Goal: Task Accomplishment & Management: Complete application form

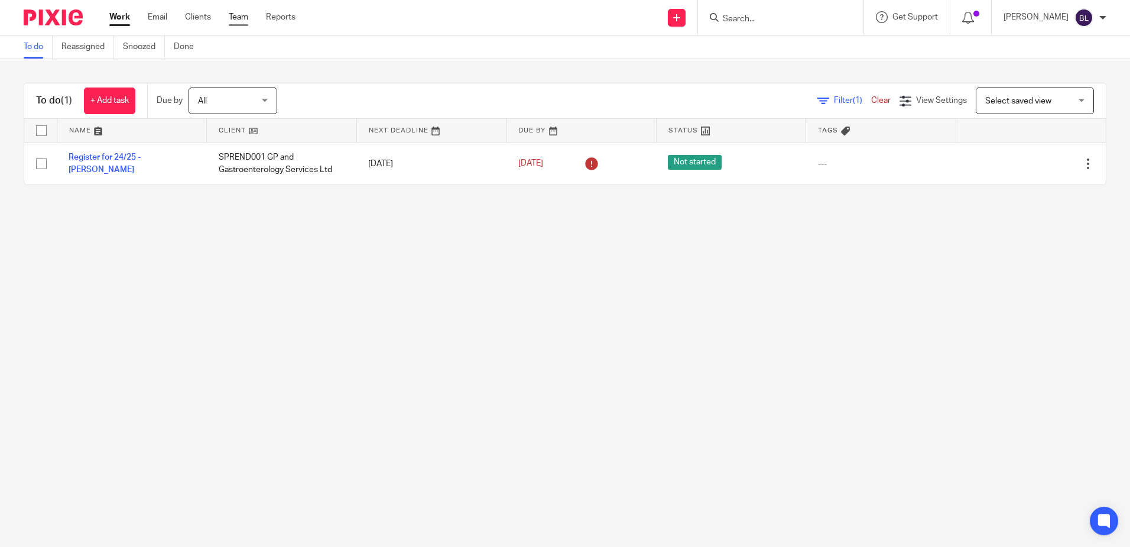
click at [236, 14] on link "Team" at bounding box center [239, 17] width 20 height 12
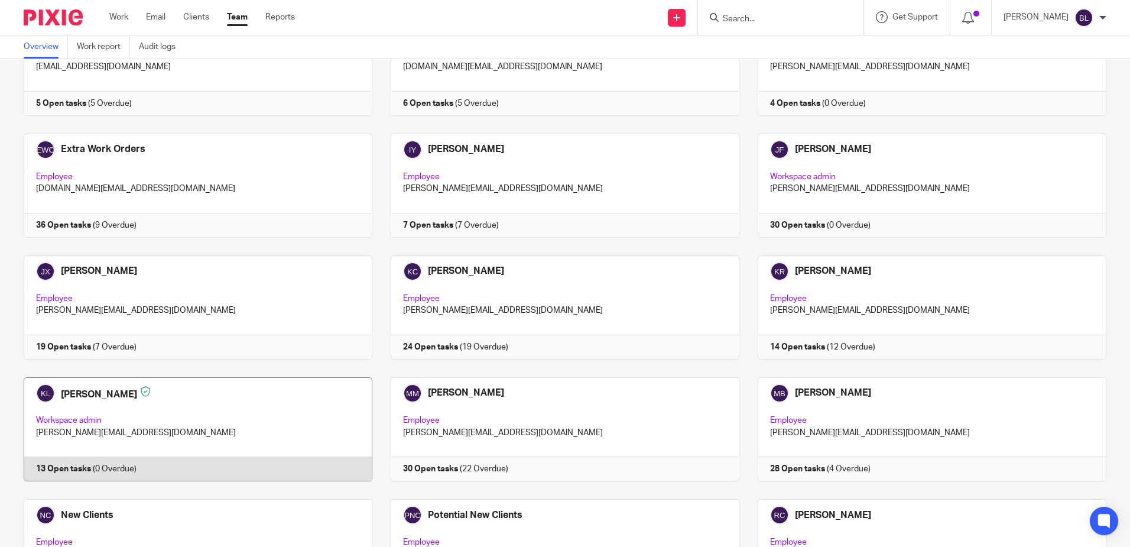
scroll to position [650, 0]
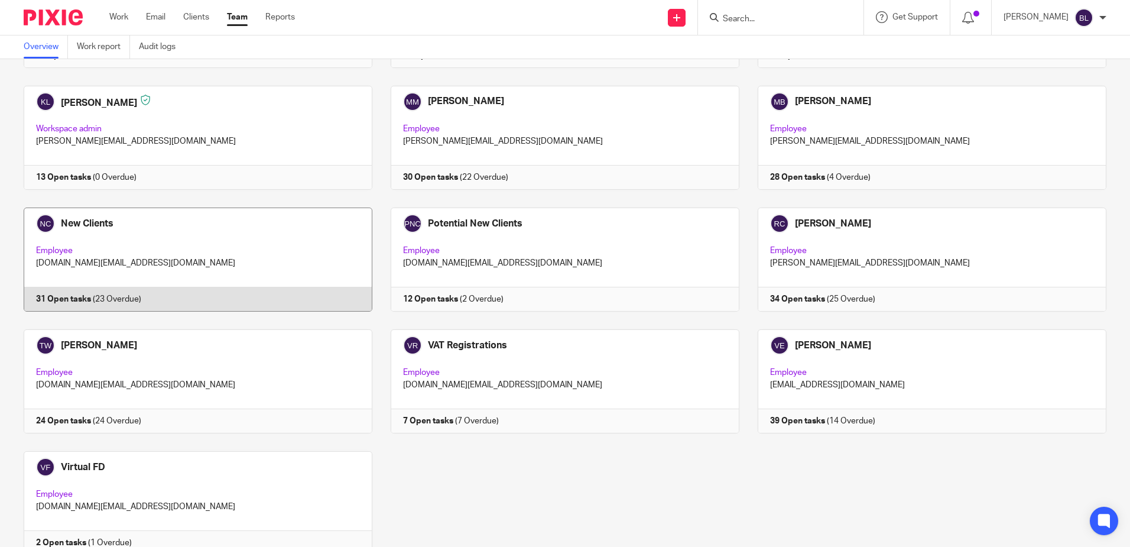
click at [87, 224] on link at bounding box center [188, 259] width 367 height 104
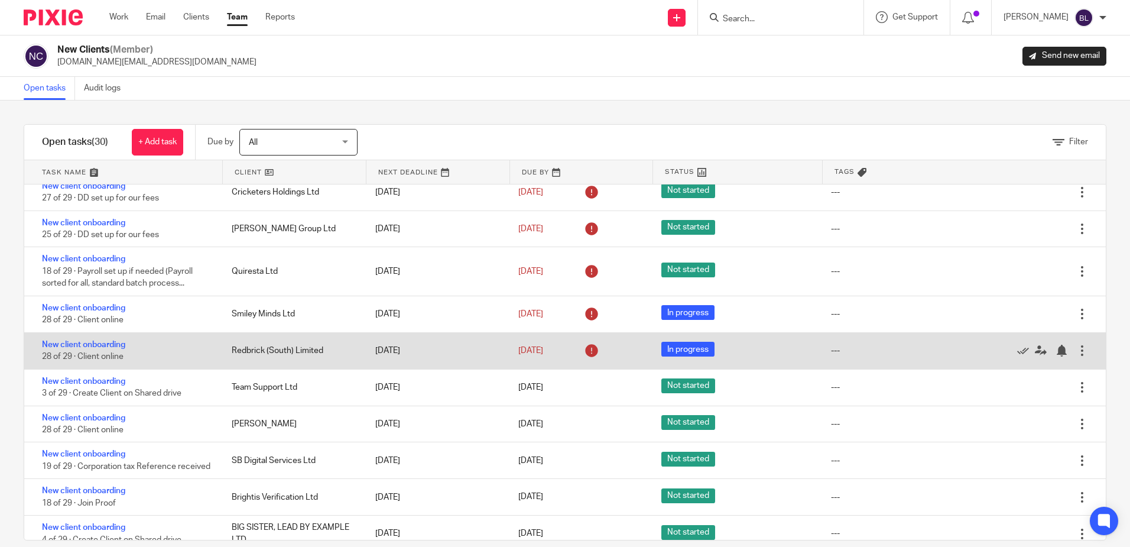
scroll to position [709, 0]
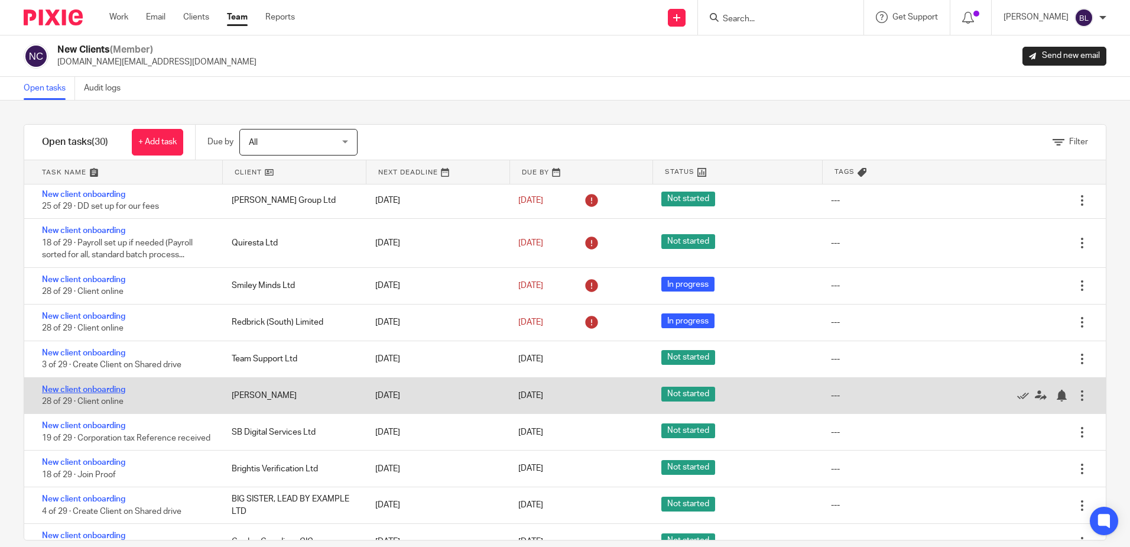
click at [97, 394] on link "New client onboarding" at bounding box center [83, 389] width 83 height 8
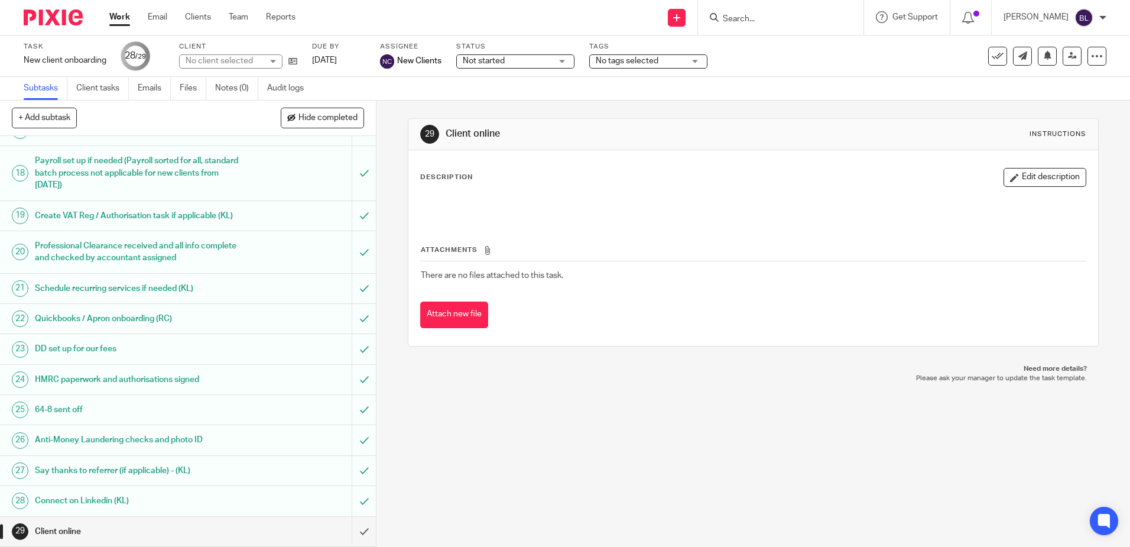
scroll to position [530, 0]
click at [355, 530] on input "submit" at bounding box center [188, 532] width 376 height 30
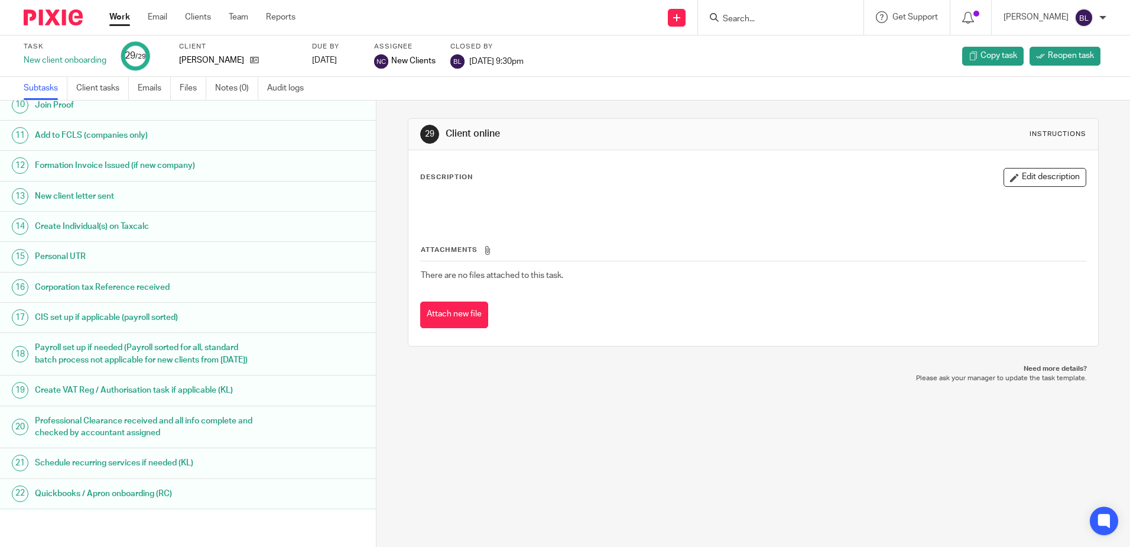
scroll to position [518, 0]
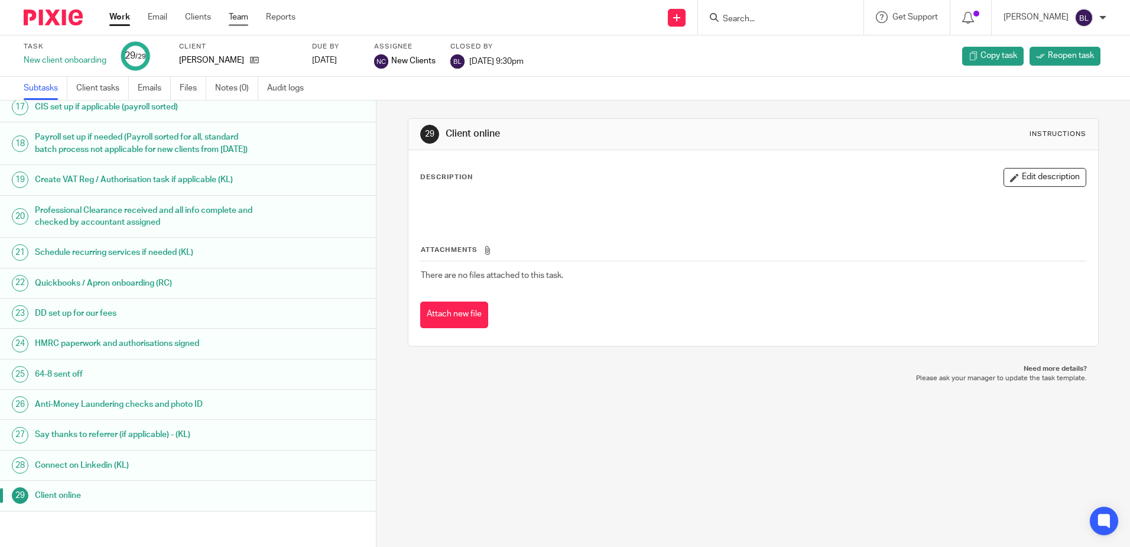
click at [238, 14] on link "Team" at bounding box center [239, 17] width 20 height 12
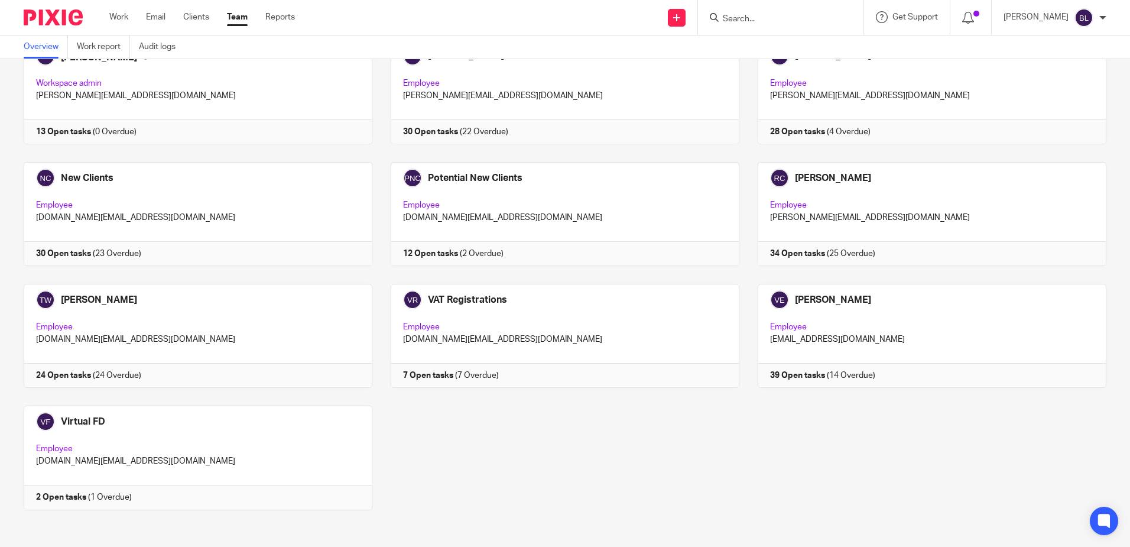
scroll to position [700, 0]
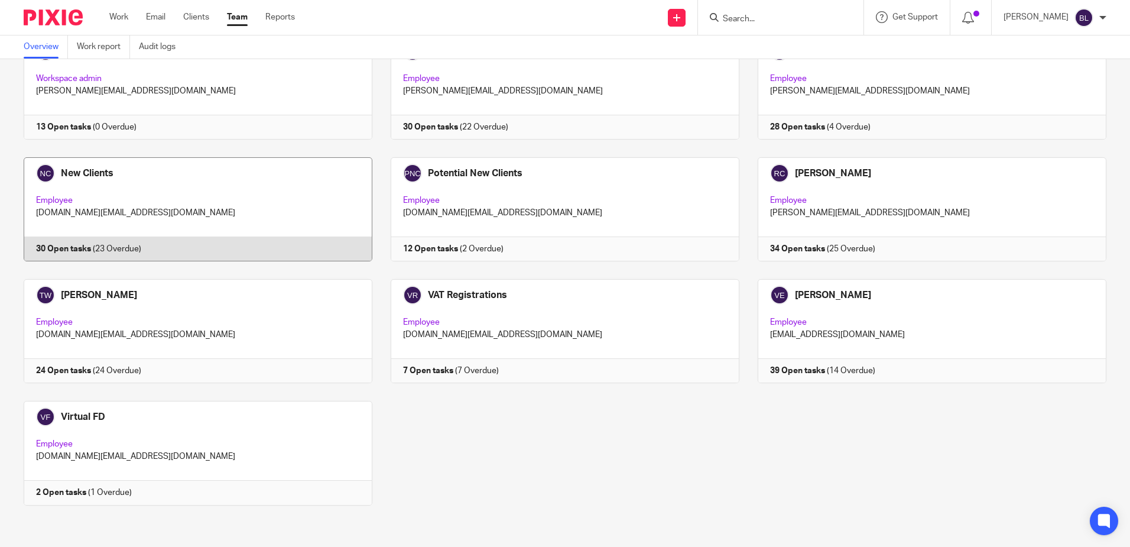
click at [77, 171] on link at bounding box center [188, 209] width 367 height 104
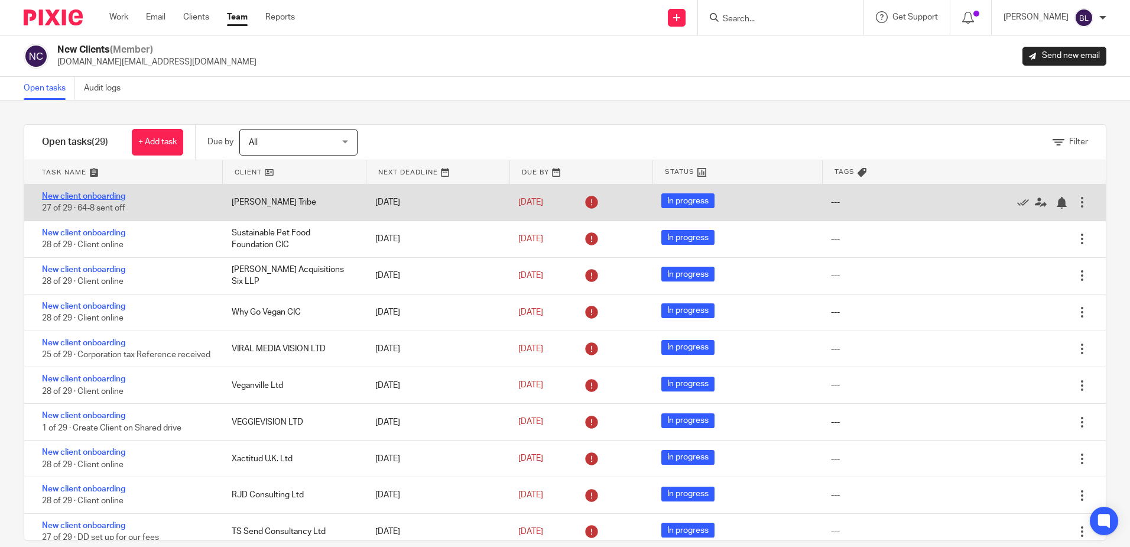
click at [80, 196] on link "New client onboarding" at bounding box center [83, 196] width 83 height 8
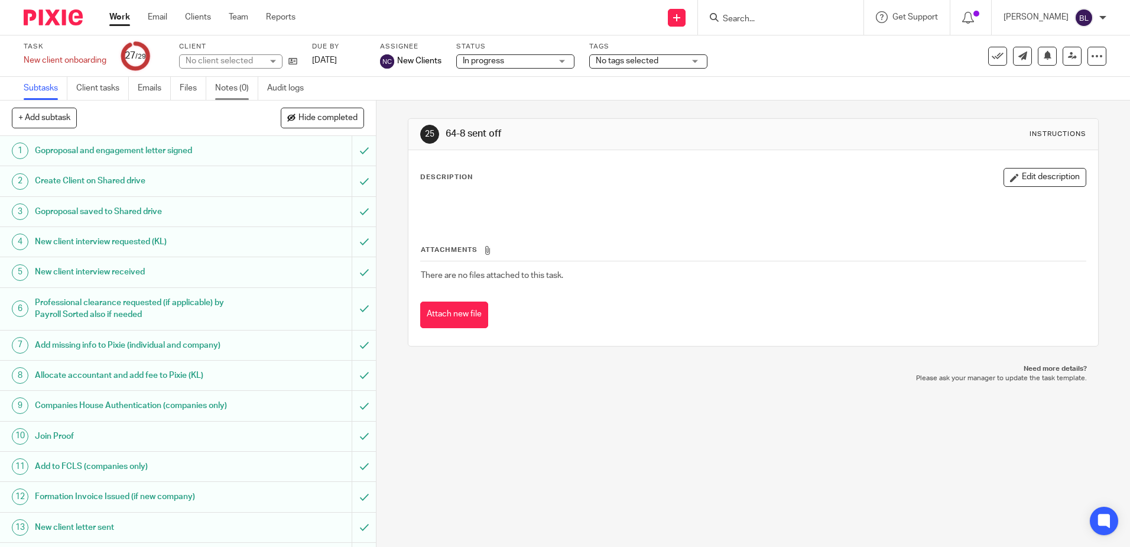
click at [245, 87] on link "Notes (0)" at bounding box center [236, 88] width 43 height 23
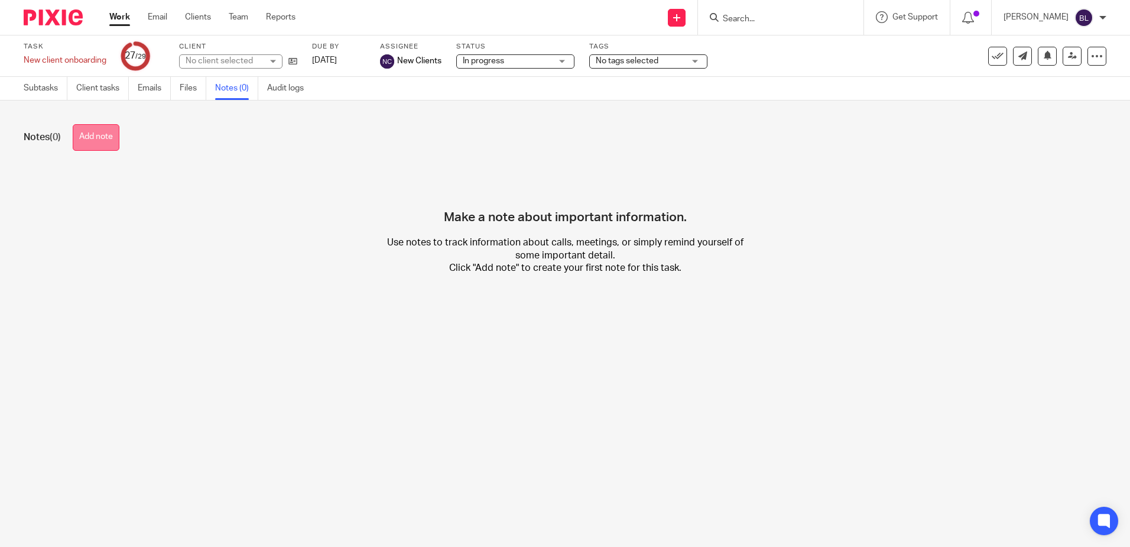
click at [102, 142] on button "Add note" at bounding box center [96, 137] width 47 height 27
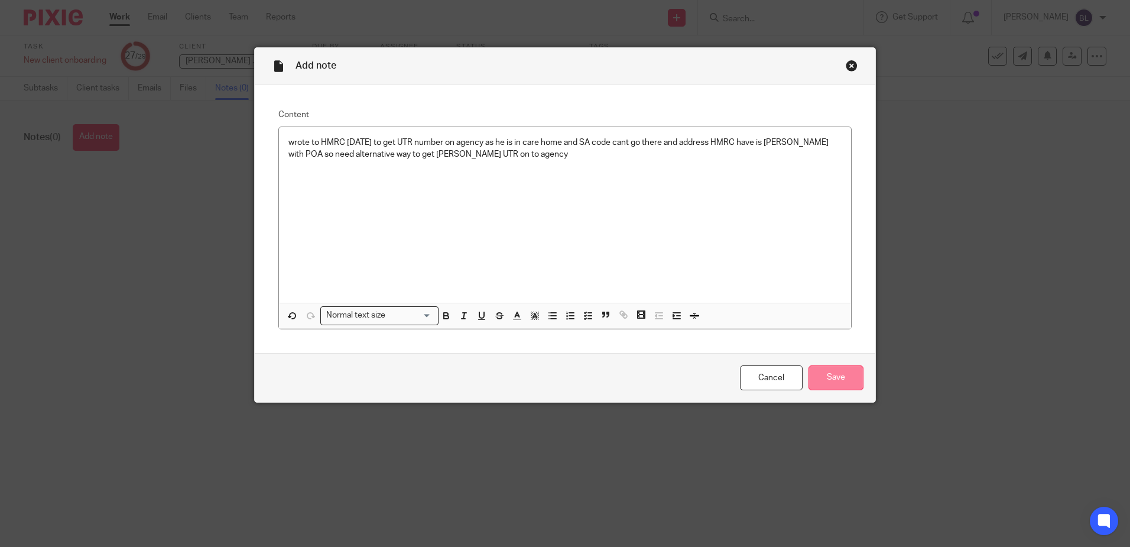
click at [847, 374] on input "Save" at bounding box center [836, 377] width 55 height 25
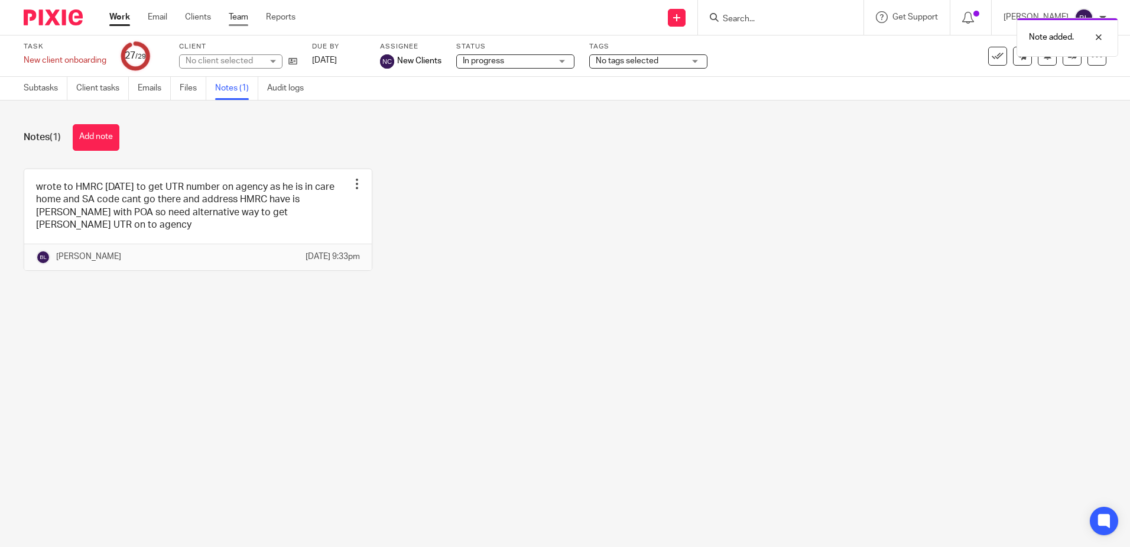
click at [238, 15] on link "Team" at bounding box center [239, 17] width 20 height 12
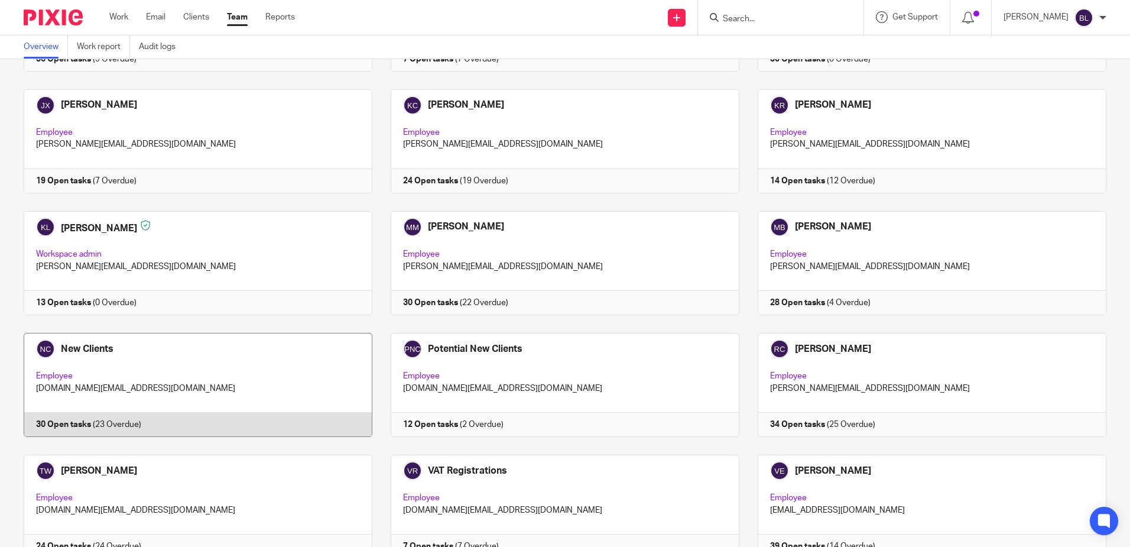
scroll to position [532, 0]
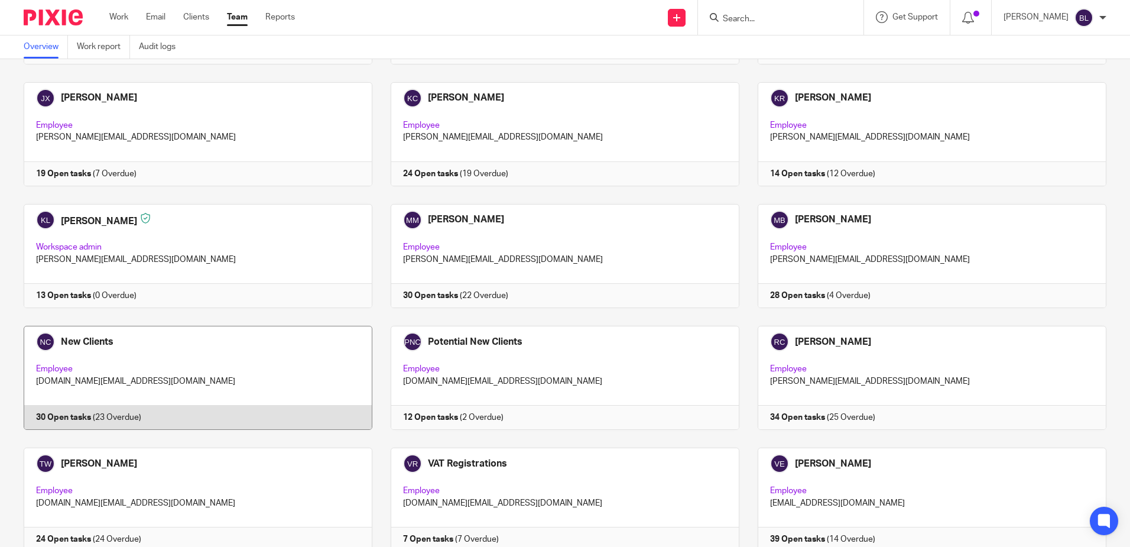
click at [82, 342] on link at bounding box center [188, 378] width 367 height 104
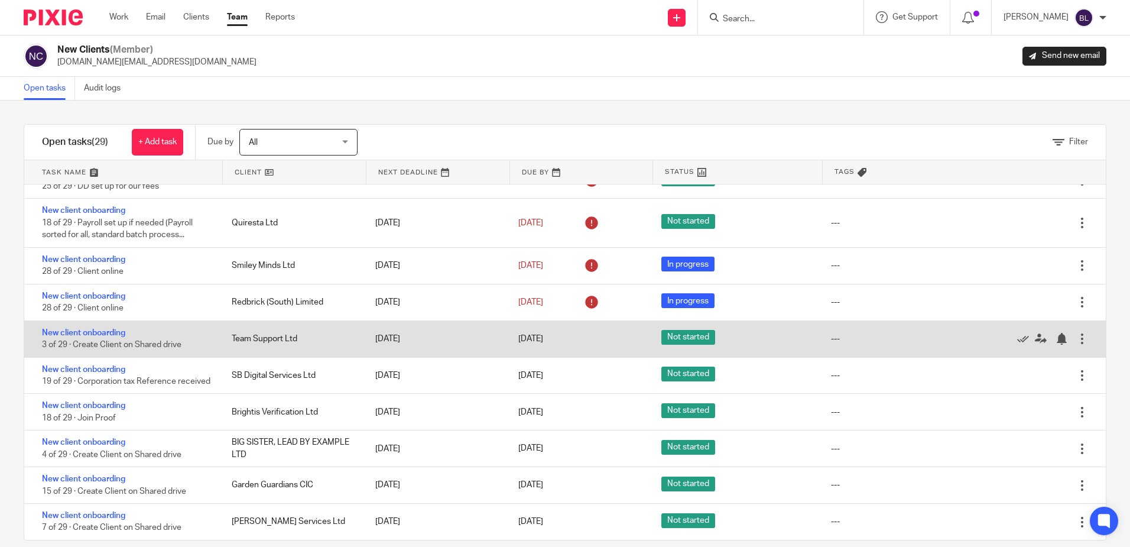
scroll to position [754, 0]
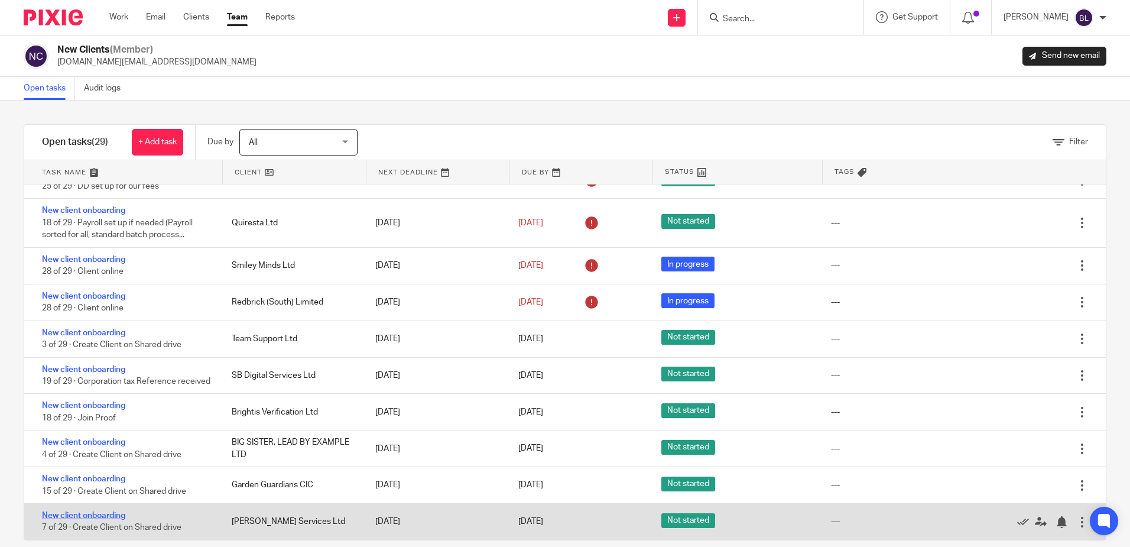
click at [94, 517] on link "New client onboarding" at bounding box center [83, 515] width 83 height 8
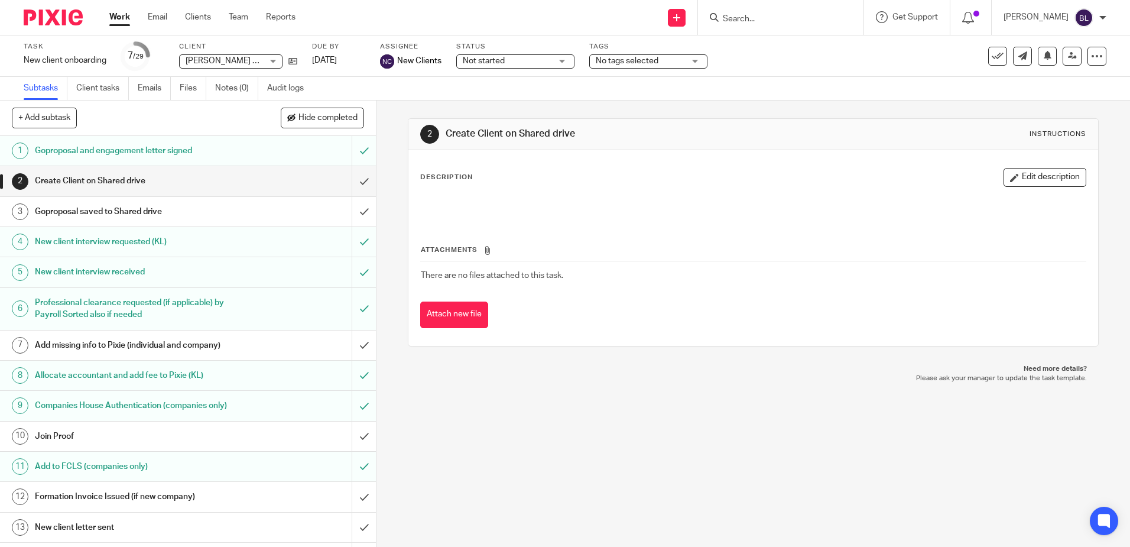
click at [278, 60] on div "[PERSON_NAME] Services Ltd [PERSON_NAME] Services Ltd" at bounding box center [230, 61] width 103 height 14
click at [318, 148] on div "Goproposal and engagement letter signed" at bounding box center [188, 151] width 306 height 18
click at [751, 20] on input "Search" at bounding box center [775, 19] width 106 height 11
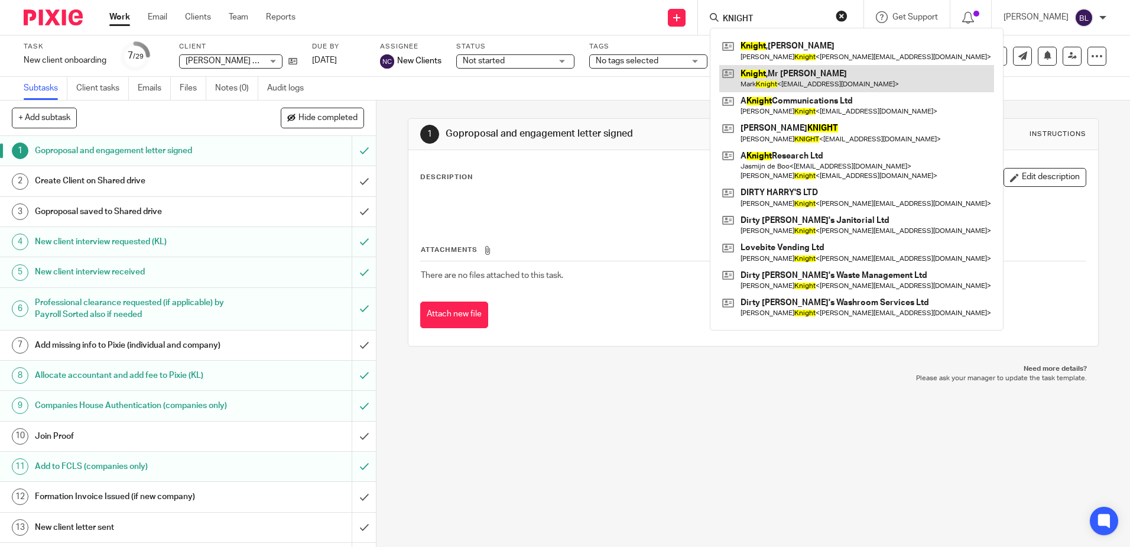
type input "KNIGHT"
click at [784, 79] on link at bounding box center [856, 78] width 275 height 27
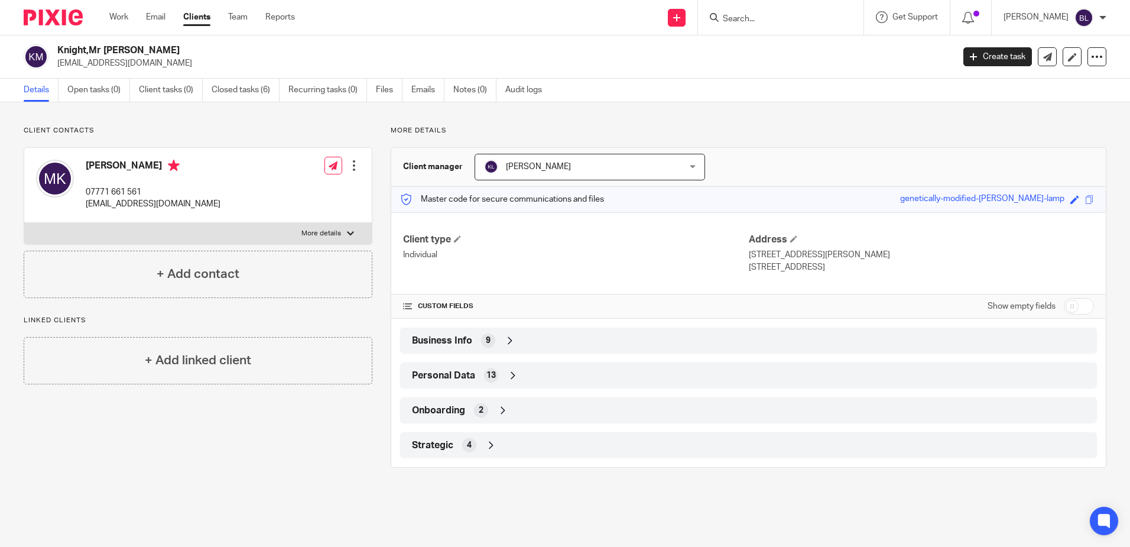
click at [349, 168] on div at bounding box center [354, 166] width 12 height 12
click at [280, 190] on link "Edit contact" at bounding box center [298, 191] width 113 height 17
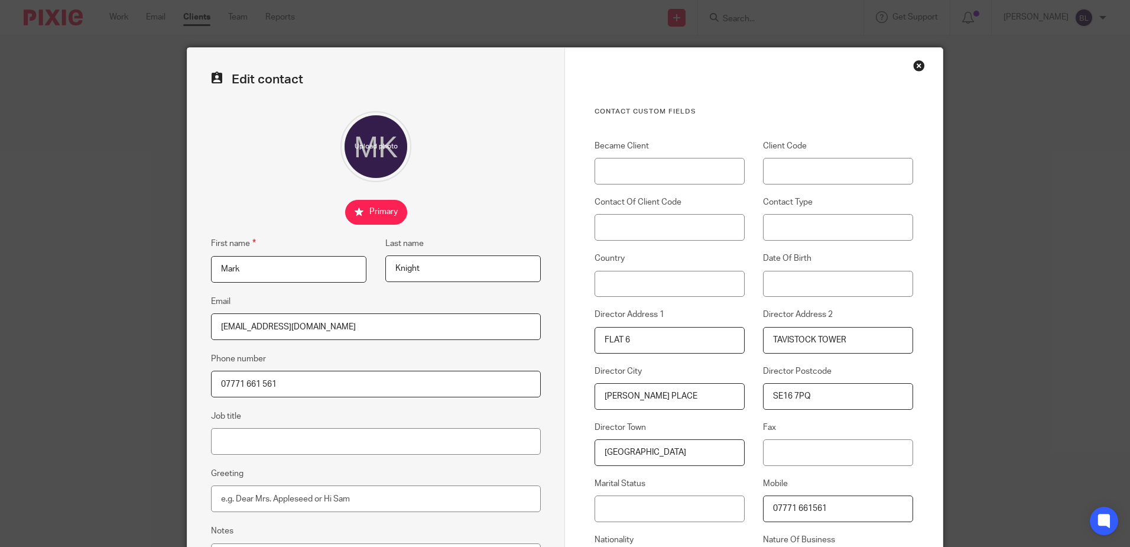
scroll to position [355, 0]
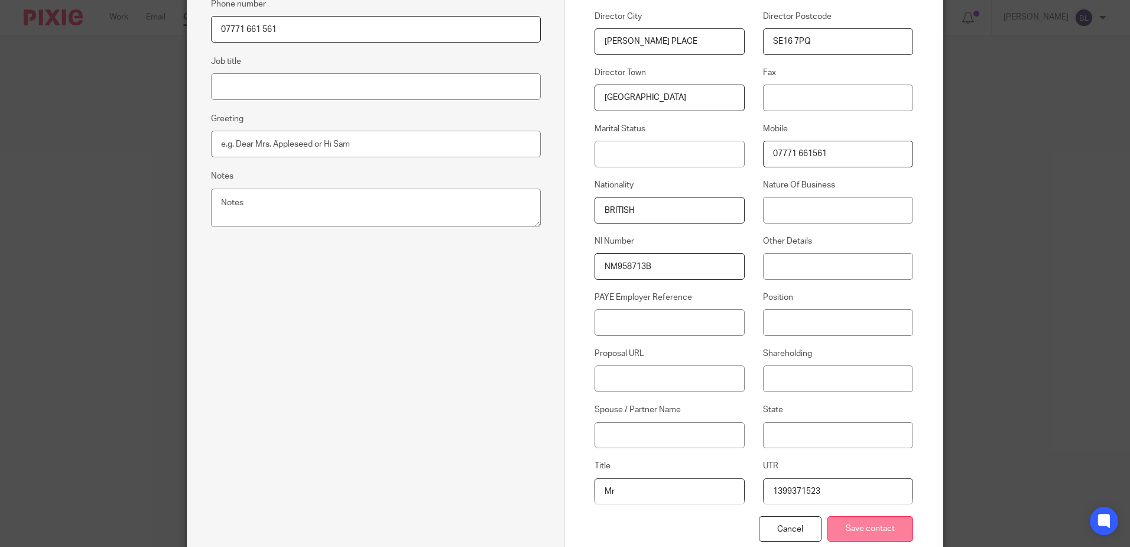
click at [859, 529] on input "Save contact" at bounding box center [871, 528] width 86 height 25
click at [851, 532] on input "Save contact" at bounding box center [871, 528] width 86 height 25
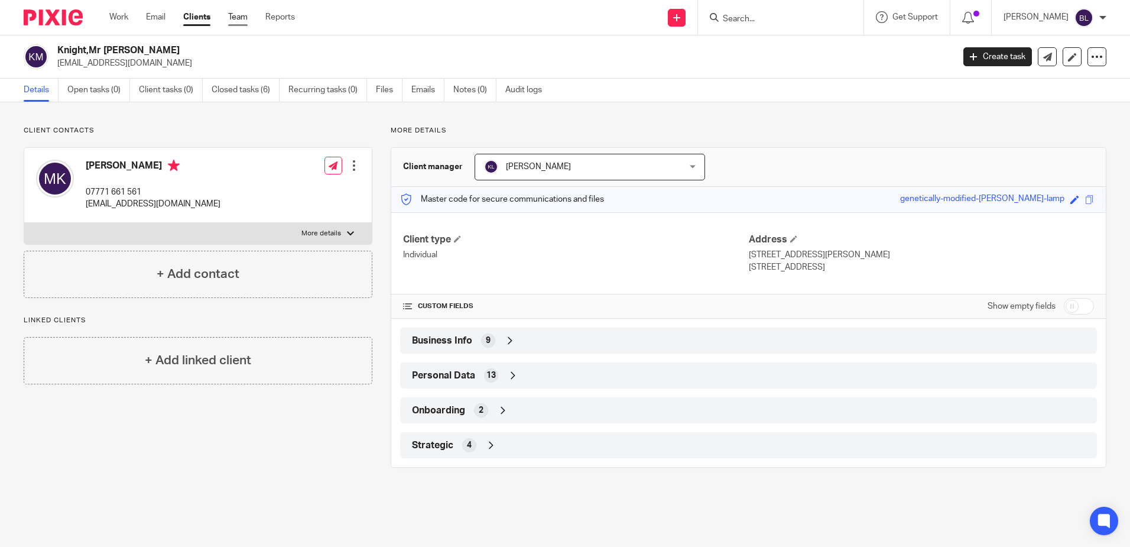
click at [239, 17] on link "Team" at bounding box center [238, 17] width 20 height 12
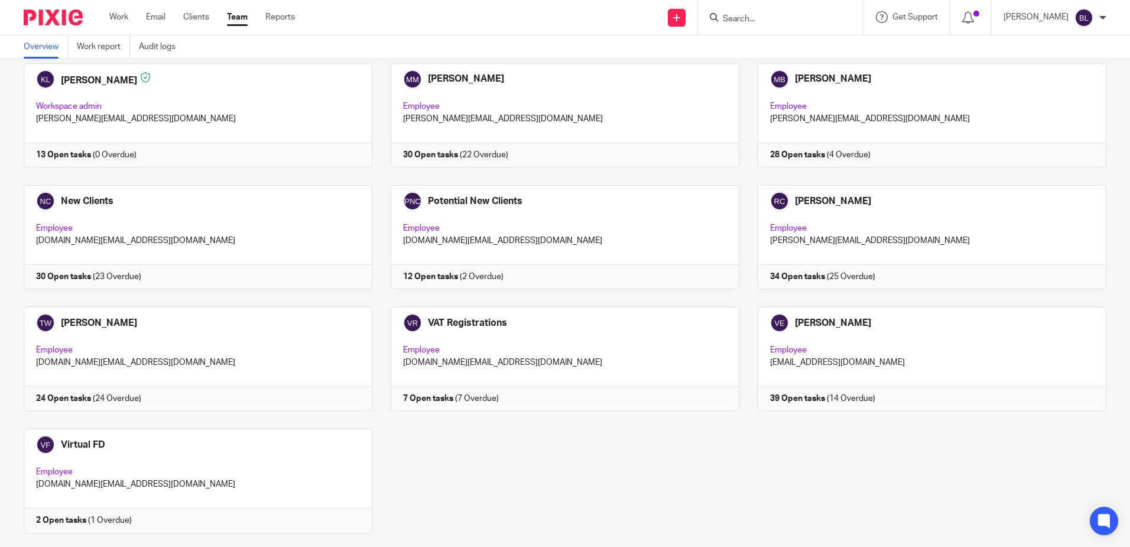
scroll to position [700, 0]
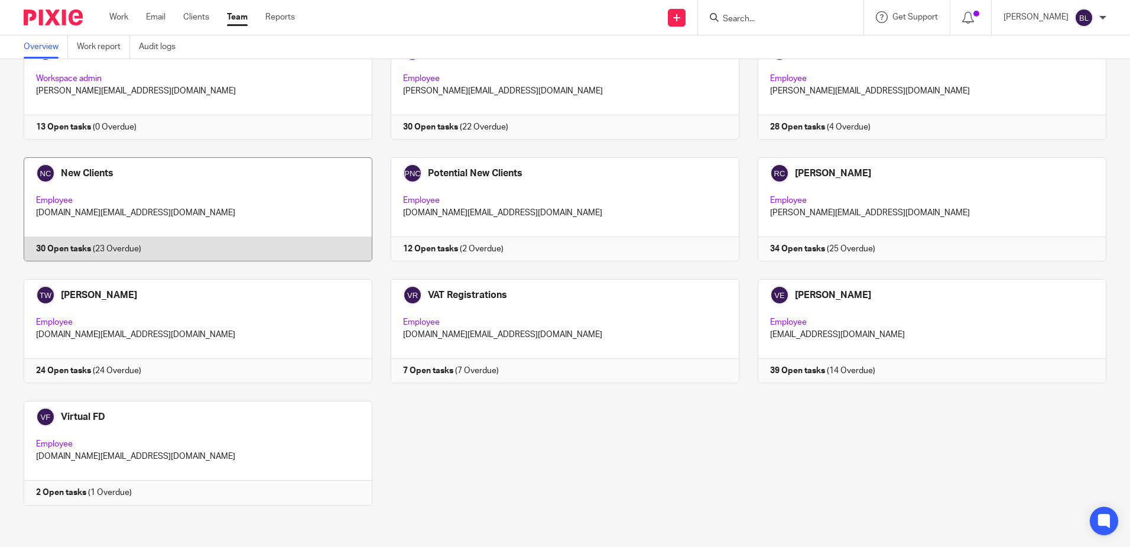
click at [70, 170] on link at bounding box center [188, 209] width 367 height 104
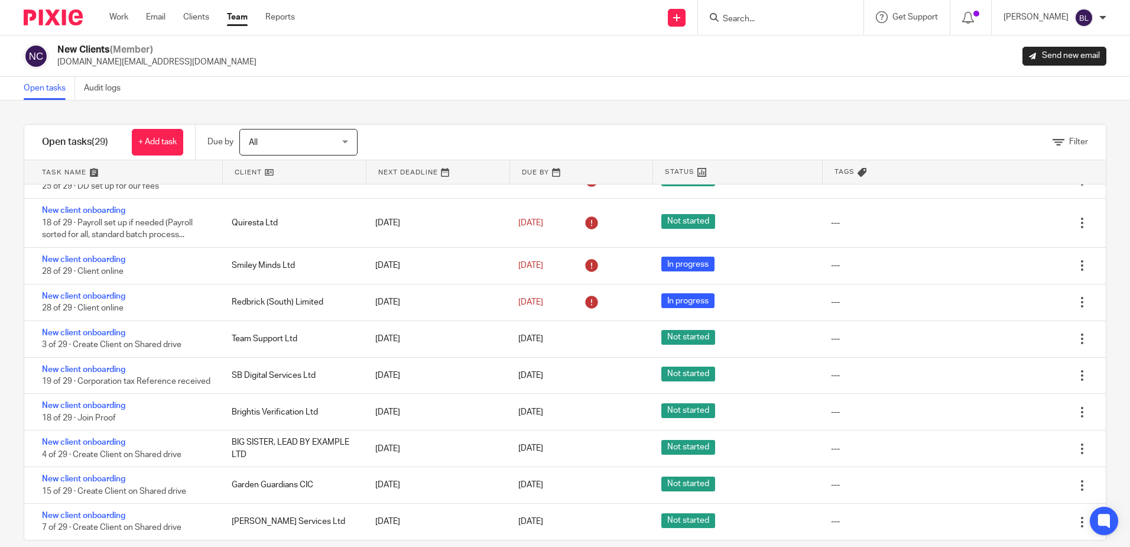
scroll to position [754, 0]
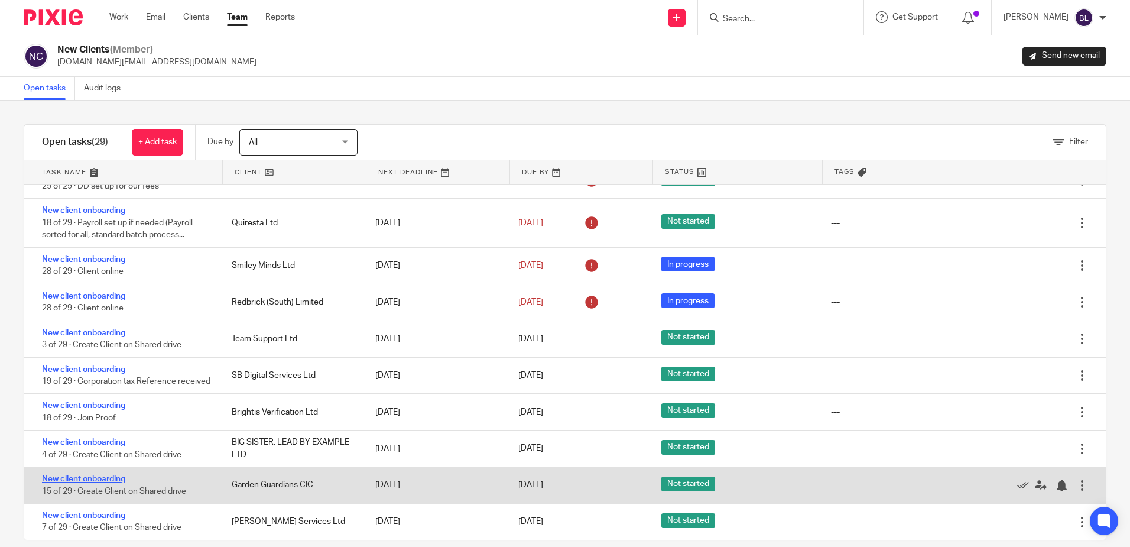
click at [105, 479] on link "New client onboarding" at bounding box center [83, 479] width 83 height 8
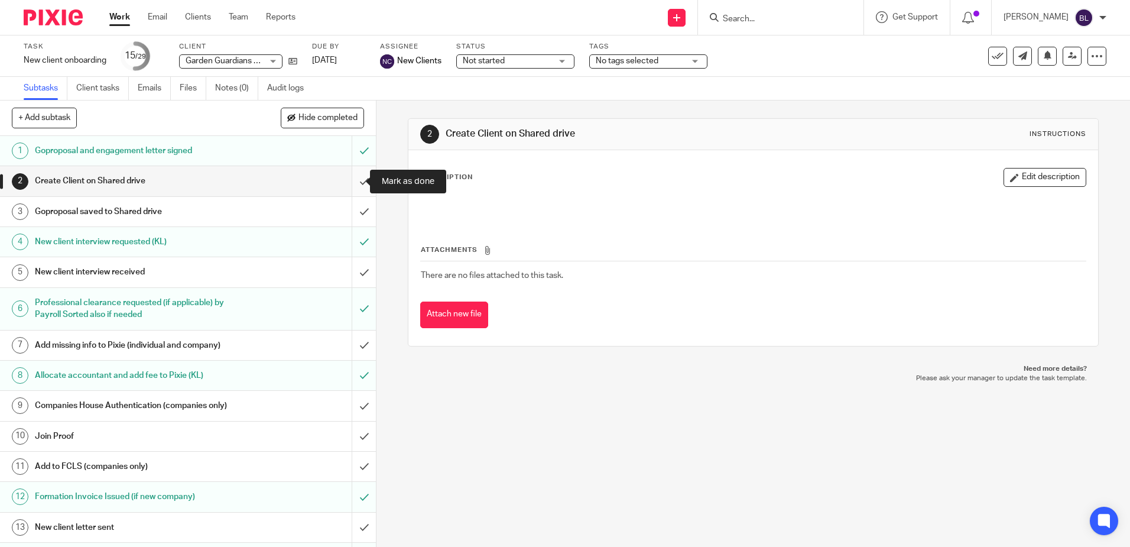
click at [350, 181] on input "submit" at bounding box center [188, 181] width 376 height 30
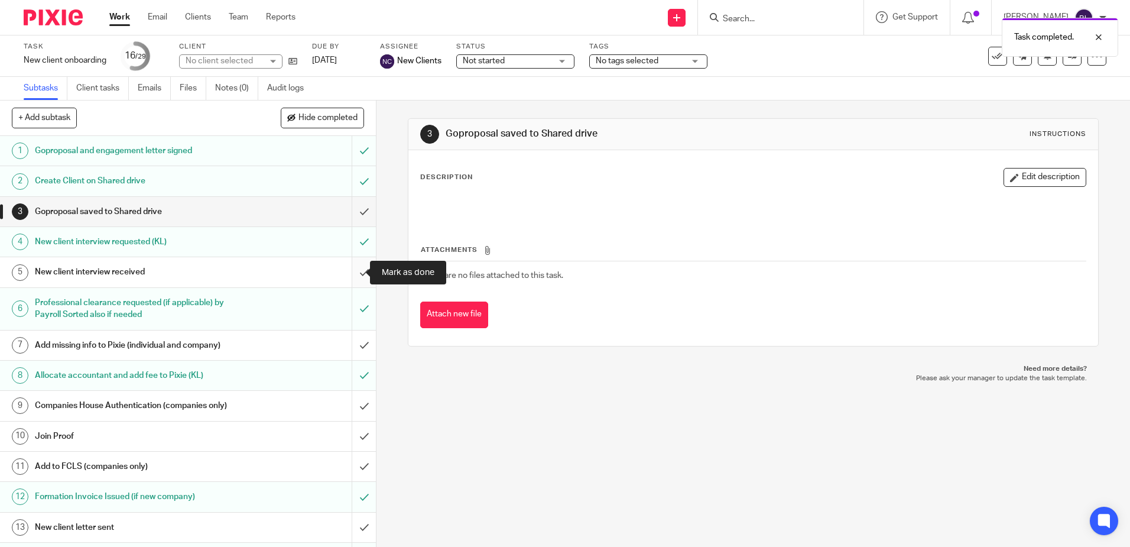
click at [352, 270] on input "submit" at bounding box center [188, 272] width 376 height 30
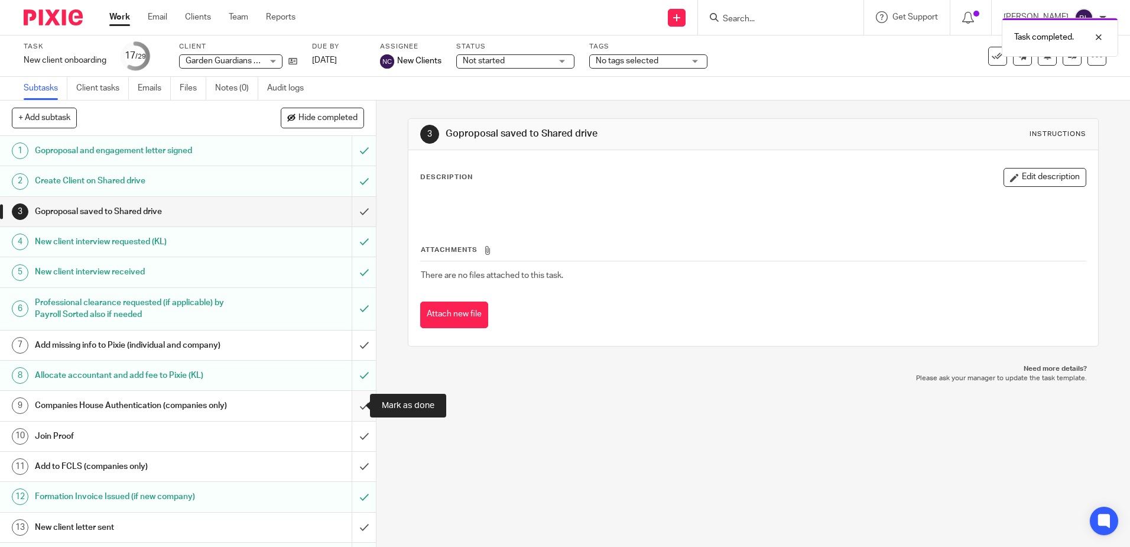
click at [353, 404] on input "submit" at bounding box center [188, 406] width 376 height 30
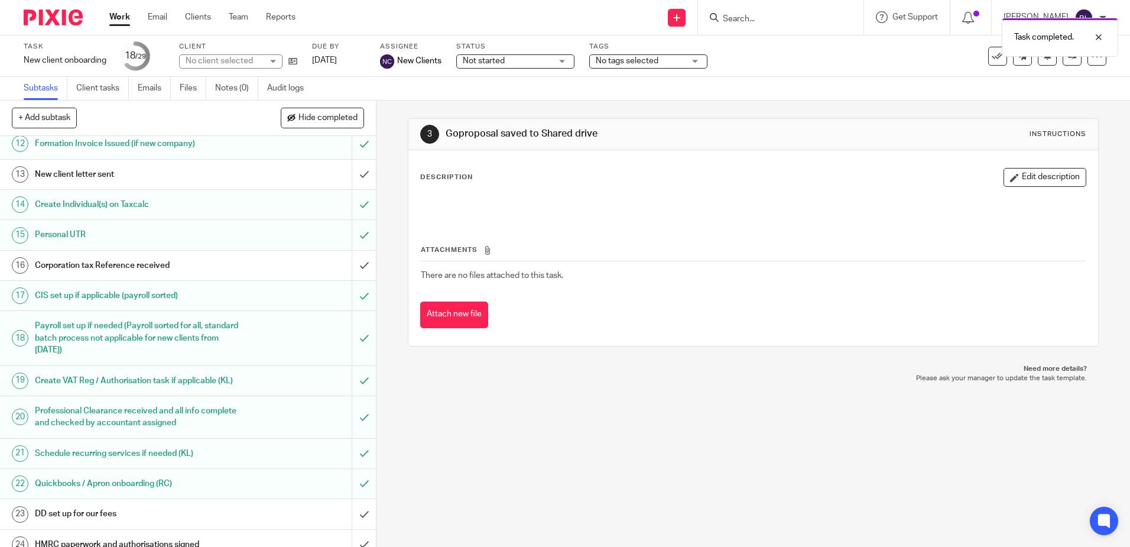
scroll to position [355, 0]
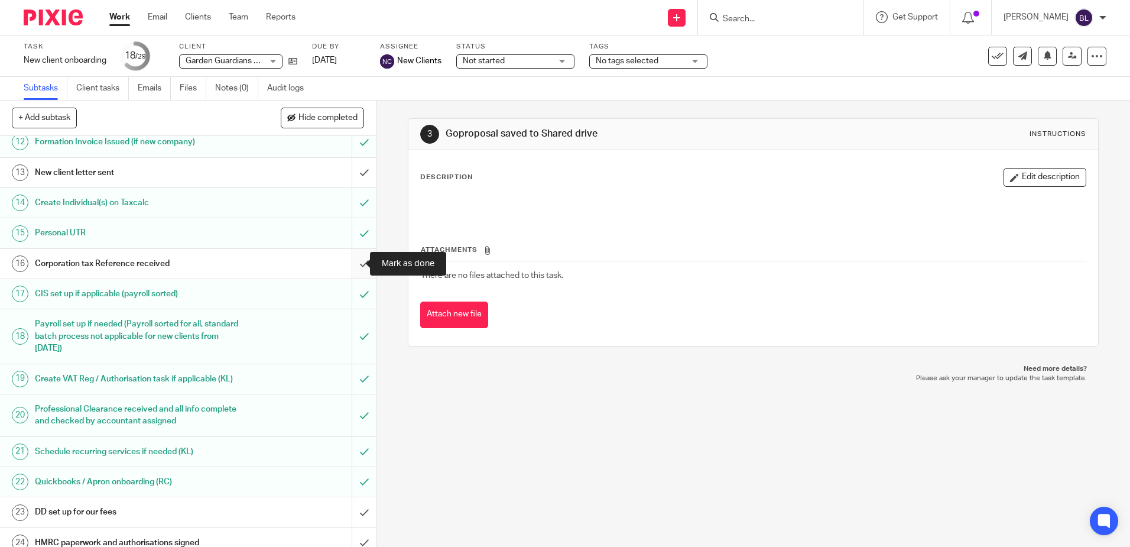
click at [353, 261] on input "submit" at bounding box center [188, 264] width 376 height 30
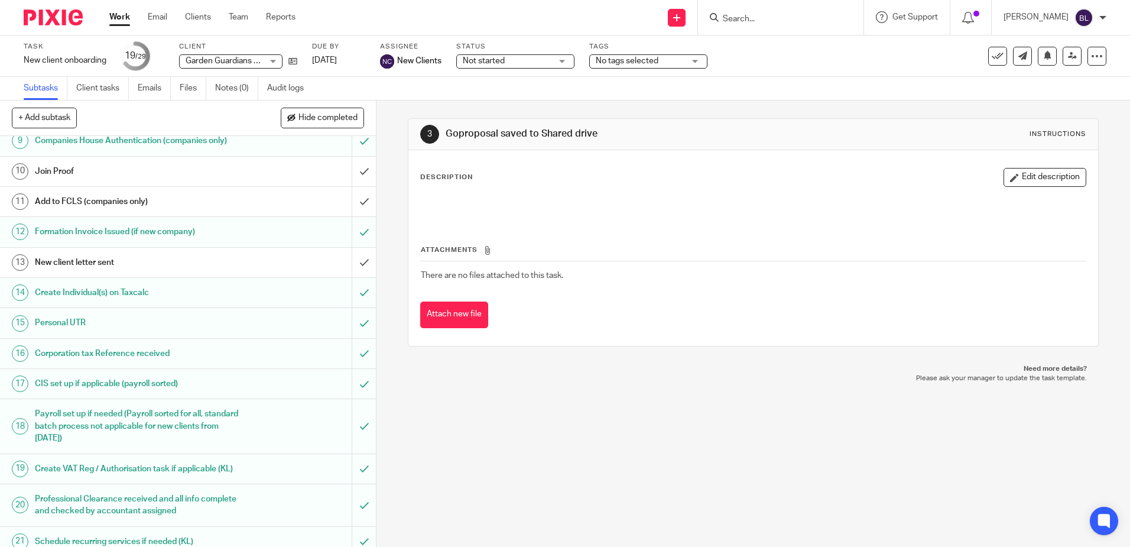
scroll to position [234, 0]
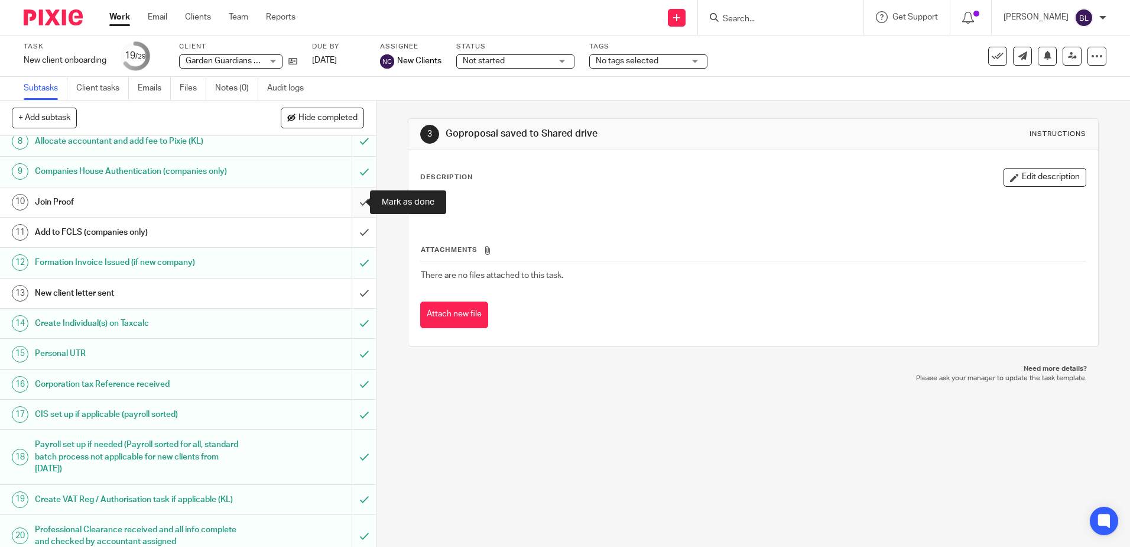
click at [348, 203] on input "submit" at bounding box center [188, 202] width 376 height 30
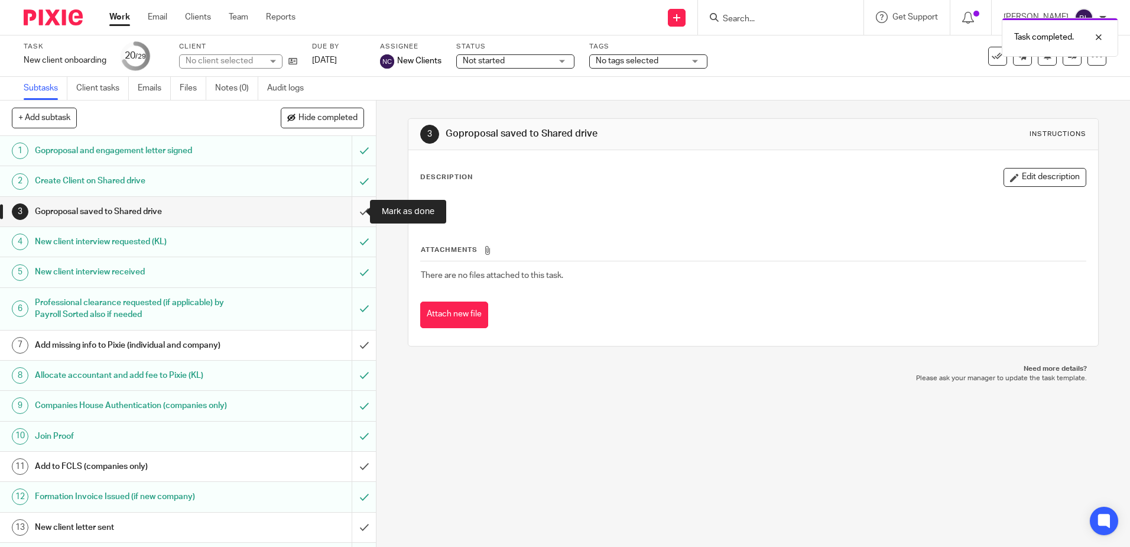
click at [351, 210] on input "submit" at bounding box center [188, 212] width 376 height 30
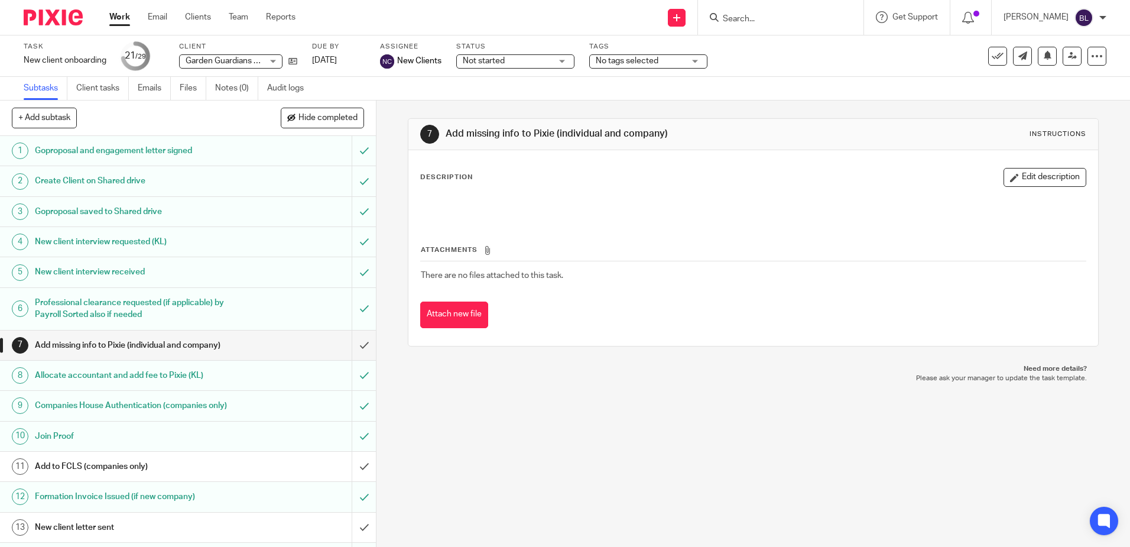
click at [741, 19] on input "Search" at bounding box center [775, 19] width 106 height 11
click at [741, 14] on input "Search" at bounding box center [775, 19] width 106 height 11
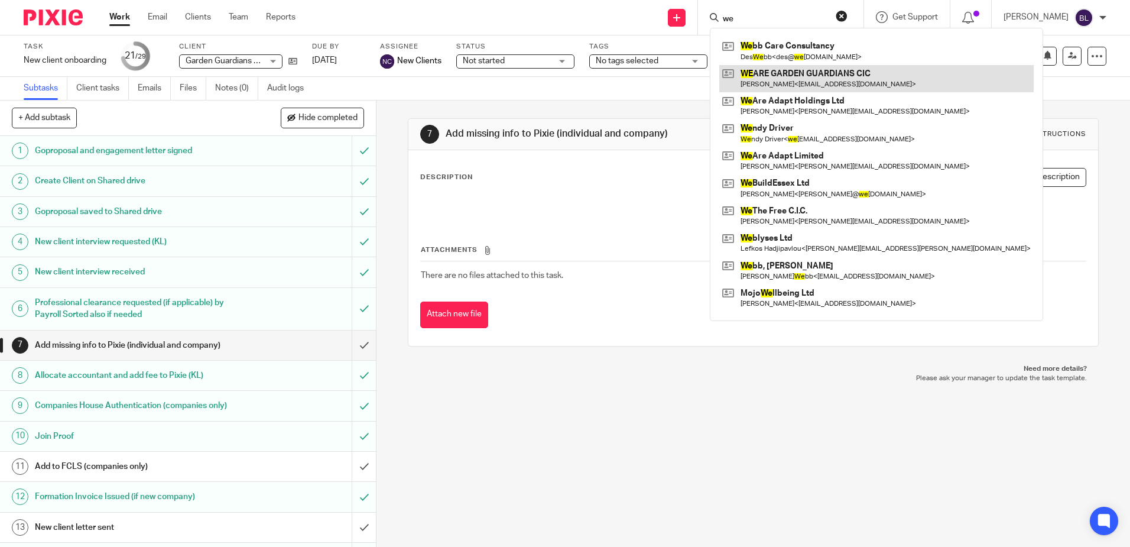
type input "we"
click at [801, 71] on link at bounding box center [876, 78] width 314 height 27
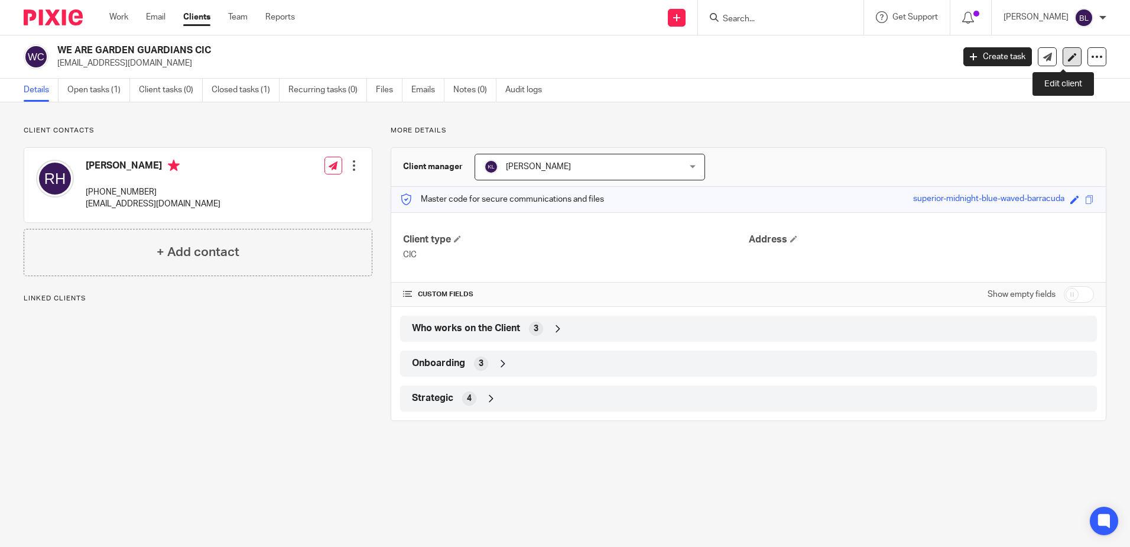
click at [1068, 56] on icon at bounding box center [1072, 57] width 9 height 9
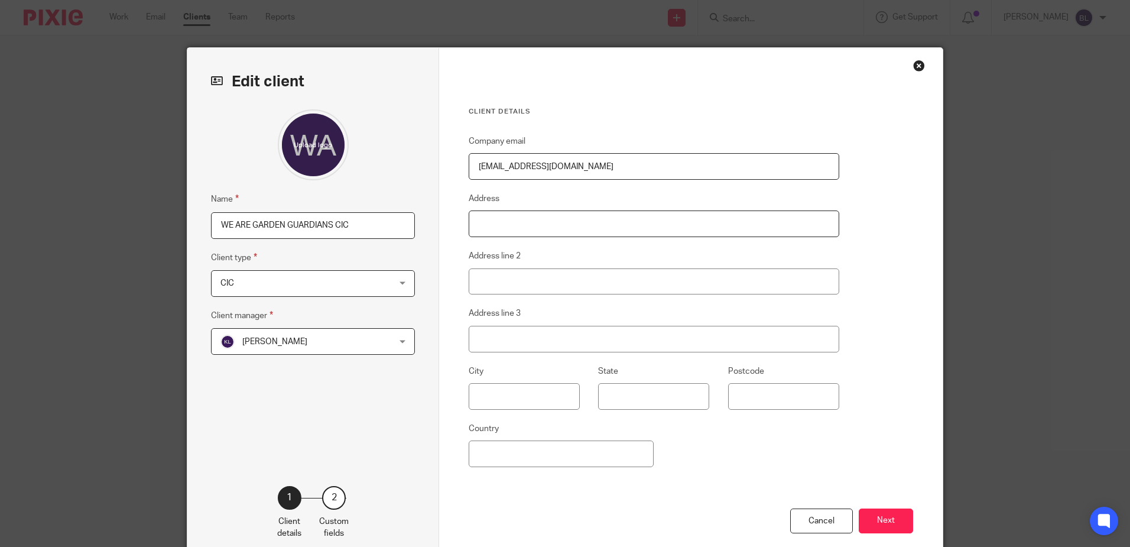
click at [487, 212] on input "Address" at bounding box center [654, 223] width 371 height 27
type input "[GEOGRAPHIC_DATA]"
type input "IDEN"
type input "[GEOGRAPHIC_DATA]"
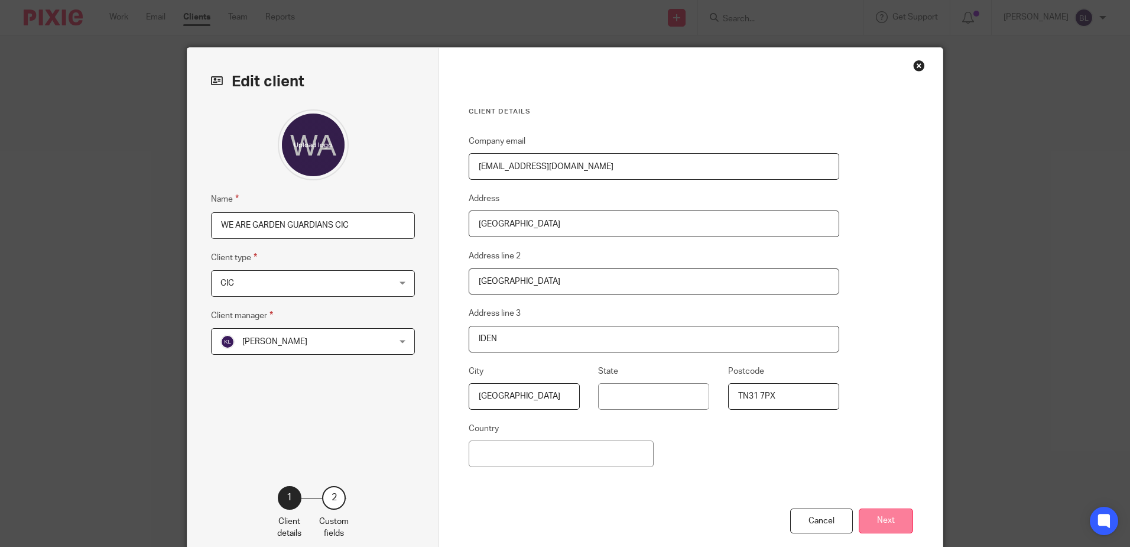
type input "TN31 7PX"
click at [888, 518] on button "Next" at bounding box center [886, 520] width 54 height 25
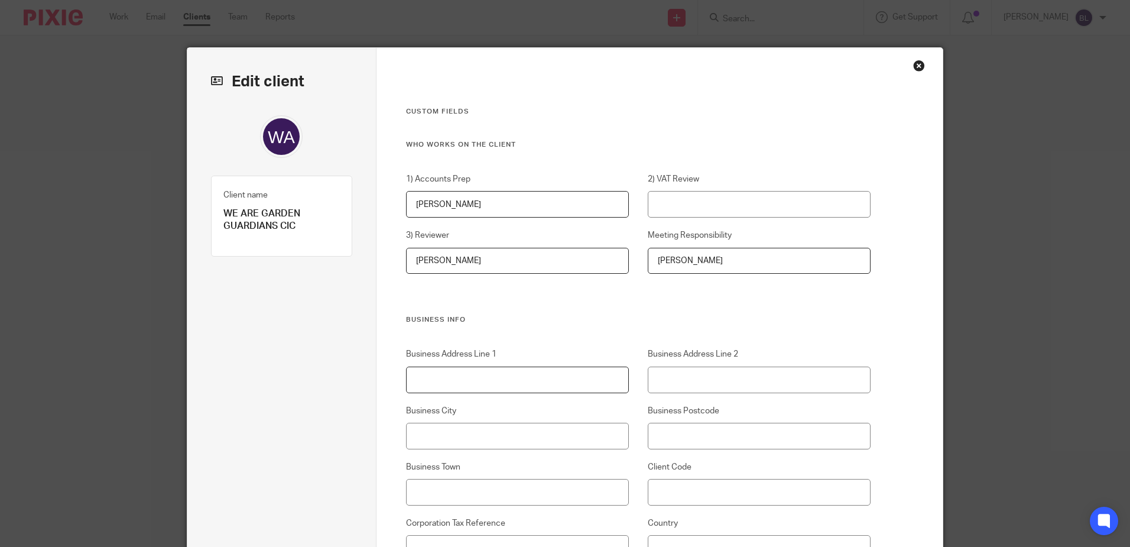
click at [407, 381] on input "Business Address Line 1" at bounding box center [517, 379] width 223 height 27
type input "[GEOGRAPHIC_DATA]"
type input "IDEN"
type input "TN31 7PX"
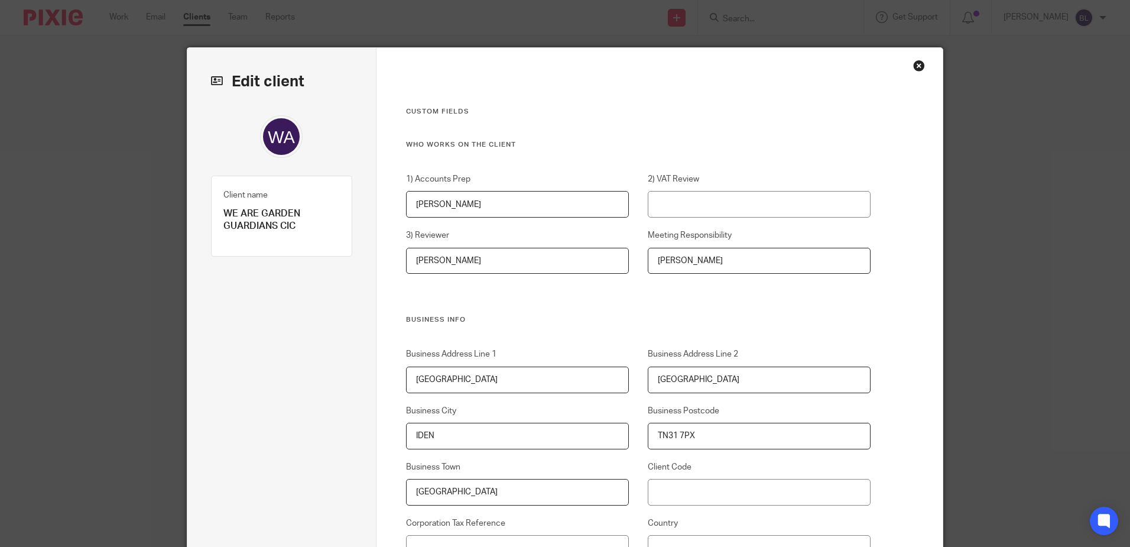
type input "[GEOGRAPHIC_DATA]"
click at [650, 498] on input "Client Code" at bounding box center [759, 492] width 223 height 27
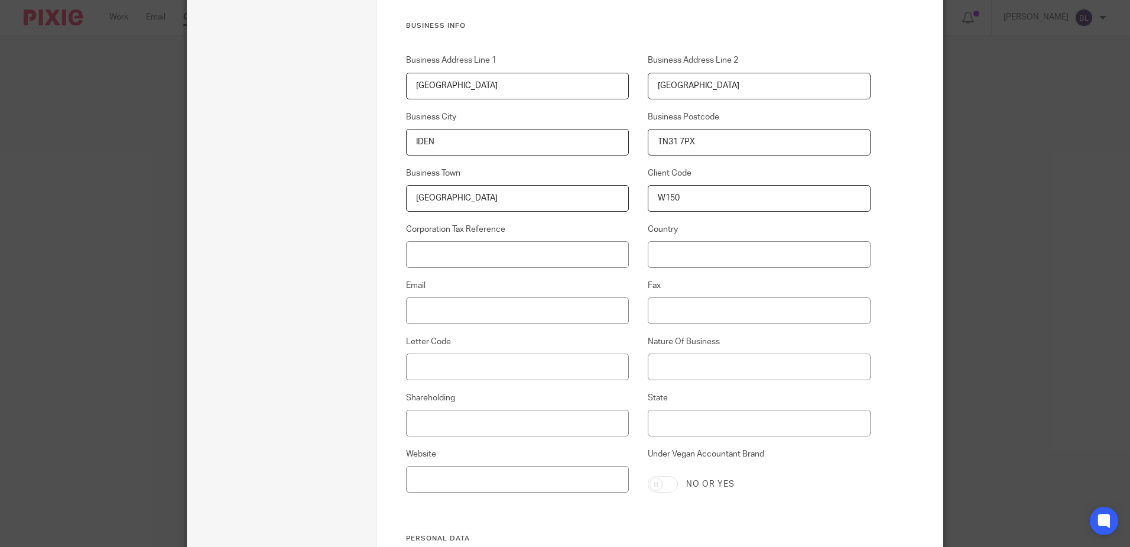
scroll to position [296, 0]
type input "W150"
click at [413, 252] on input "Corporation Tax Reference" at bounding box center [517, 252] width 223 height 27
type input "8820028077"
click at [407, 310] on input "Email" at bounding box center [517, 309] width 223 height 27
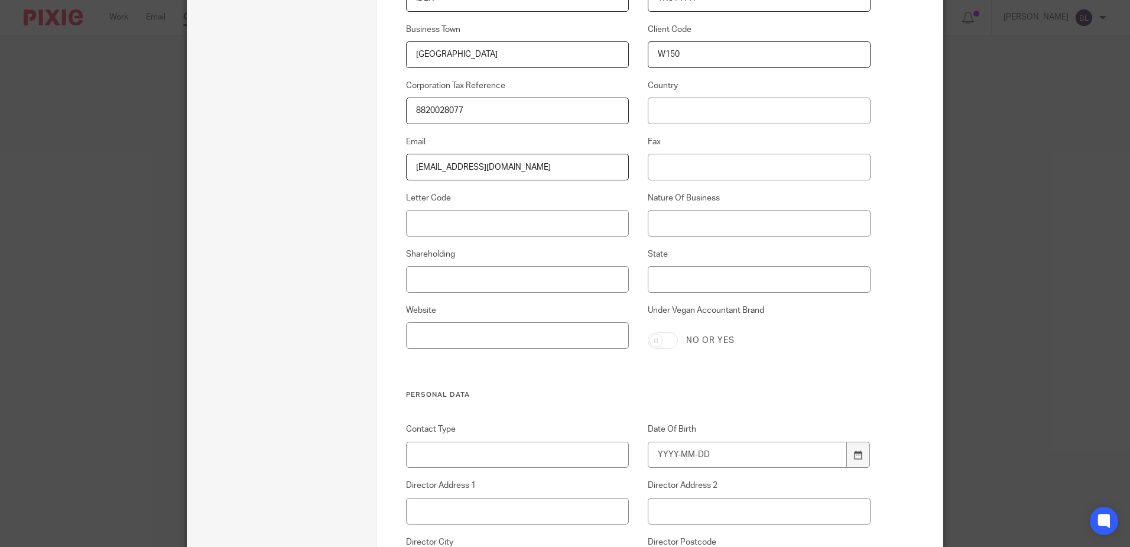
scroll to position [473, 0]
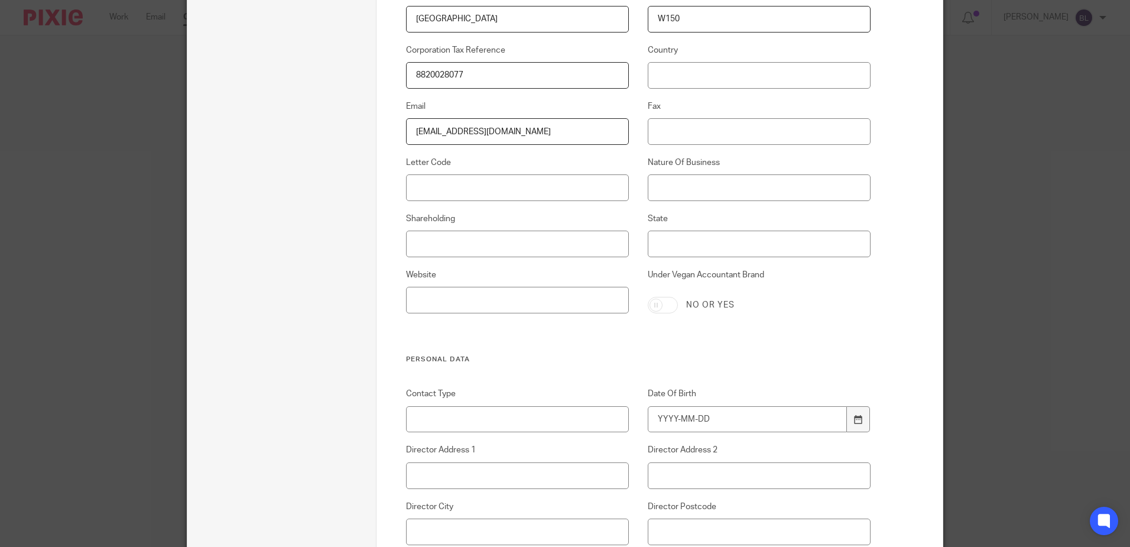
type input "[EMAIL_ADDRESS][DOMAIN_NAME]"
click at [648, 413] on input "Date Of Birth" at bounding box center [748, 419] width 200 height 27
type input "1975-08-08"
click at [413, 475] on input "Director Address 1" at bounding box center [517, 475] width 223 height 27
type input "[GEOGRAPHIC_DATA]"
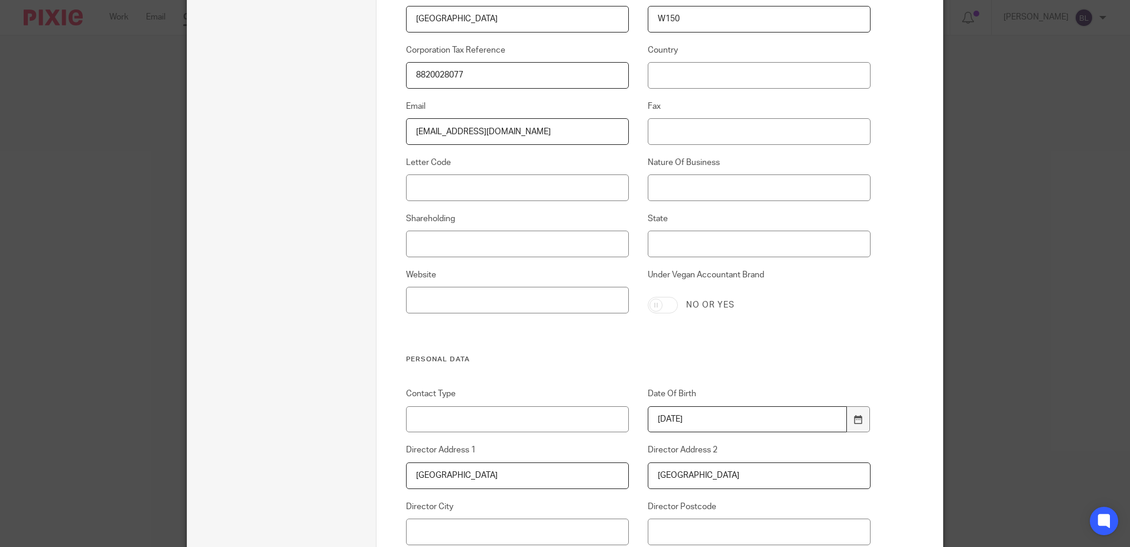
type input "[GEOGRAPHIC_DATA]"
type input "IDEN"
type input "TN31 7PX"
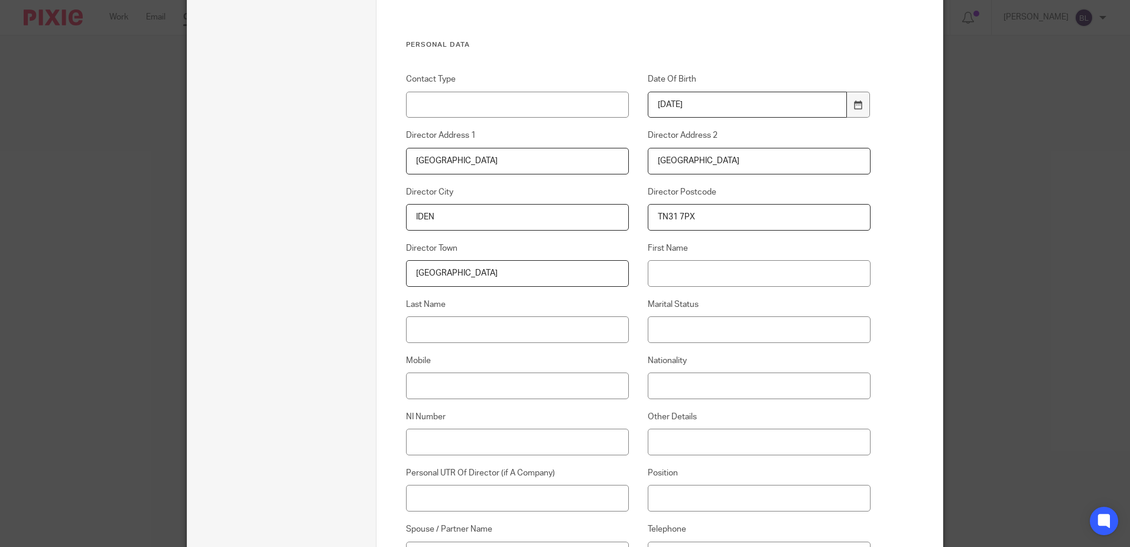
type input "[GEOGRAPHIC_DATA]"
type input "[PERSON_NAME]"
type input "HAYNES"
type input "9"
type input "07984 651866"
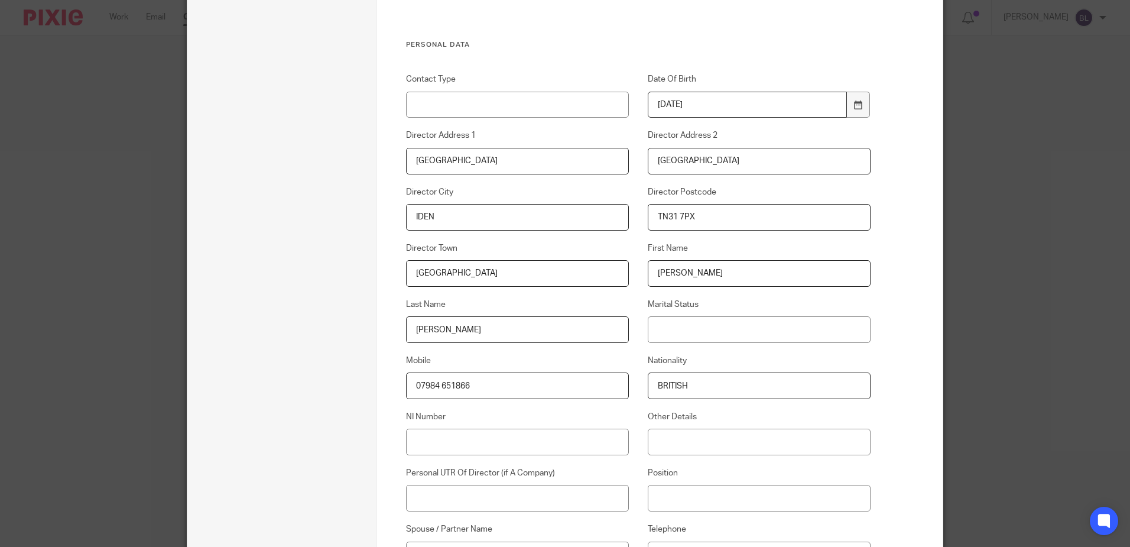
type input "BRITISH"
type input "JC899098C"
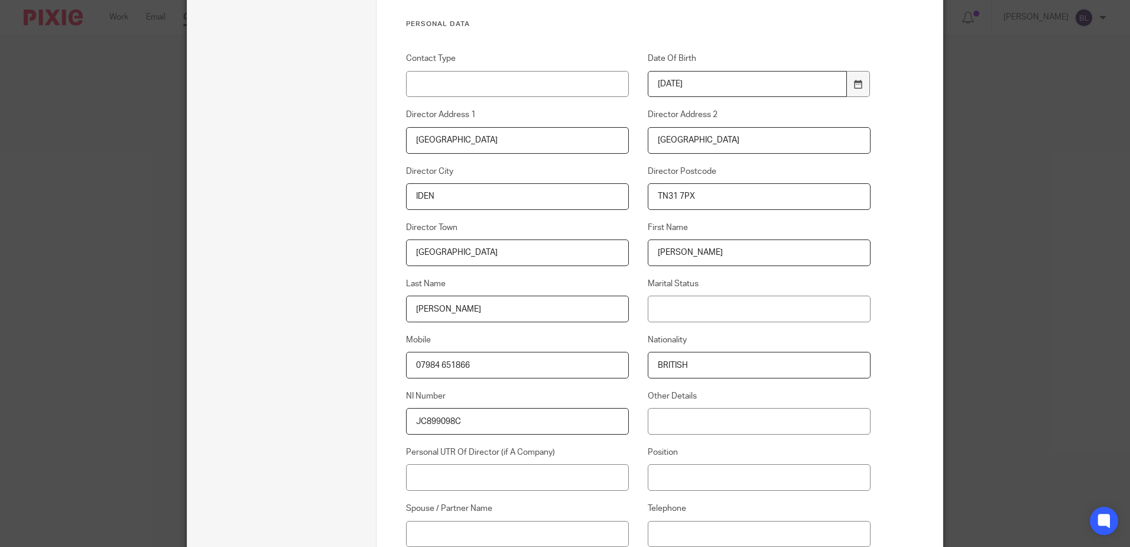
scroll to position [1125, 0]
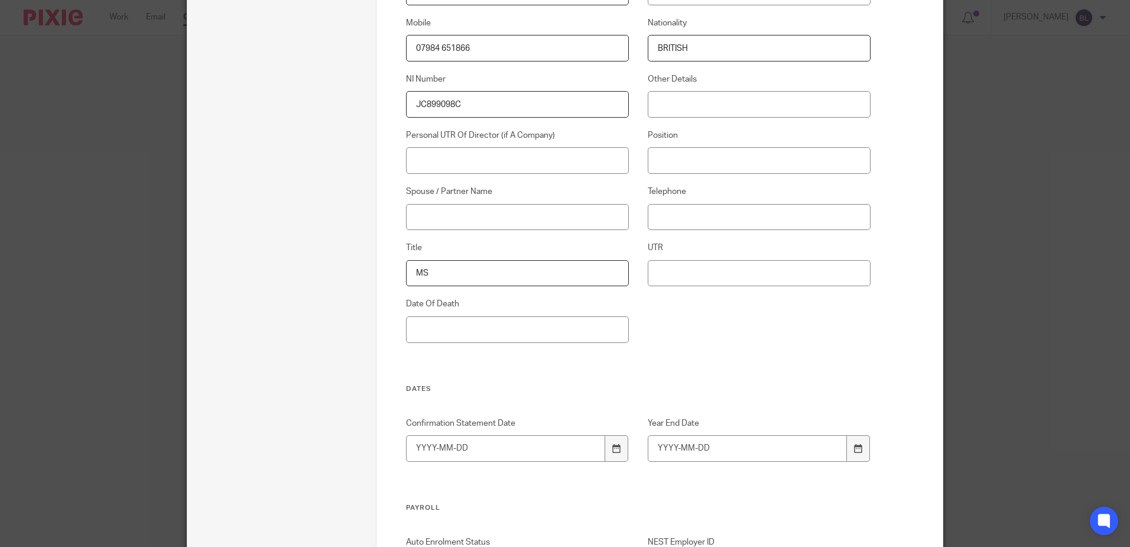
type input "MS"
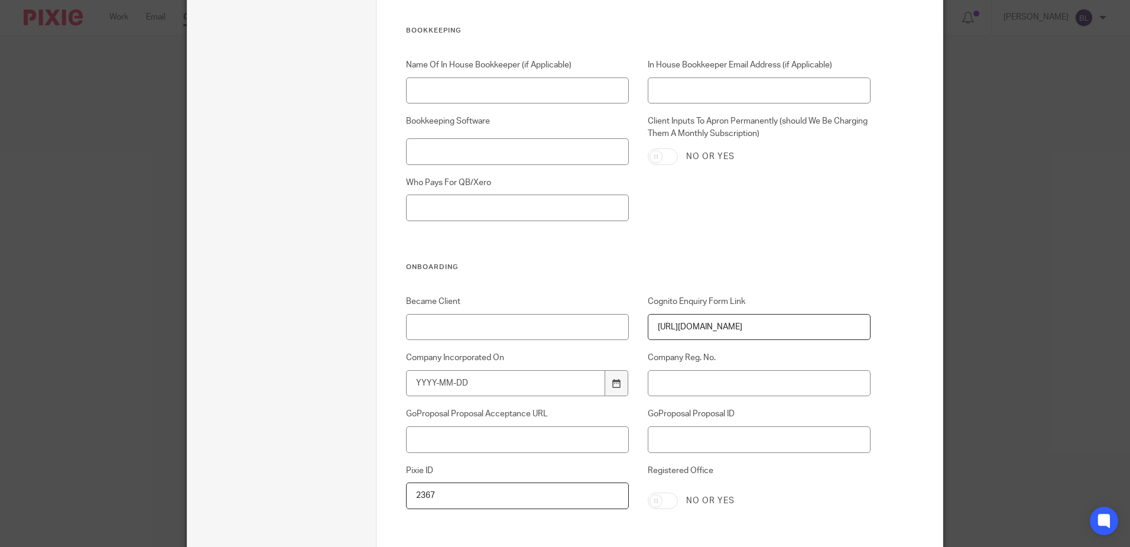
scroll to position [1952, 0]
type input "2023-10-31"
click at [410, 383] on input "Company Incorporated On" at bounding box center [506, 382] width 200 height 27
type input "2022-10-12"
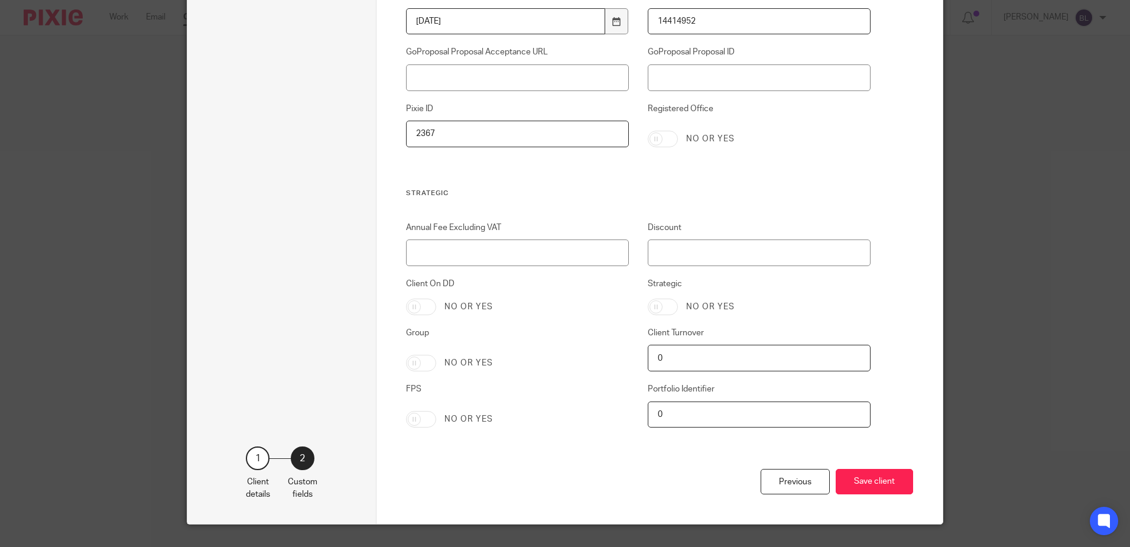
scroll to position [2338, 0]
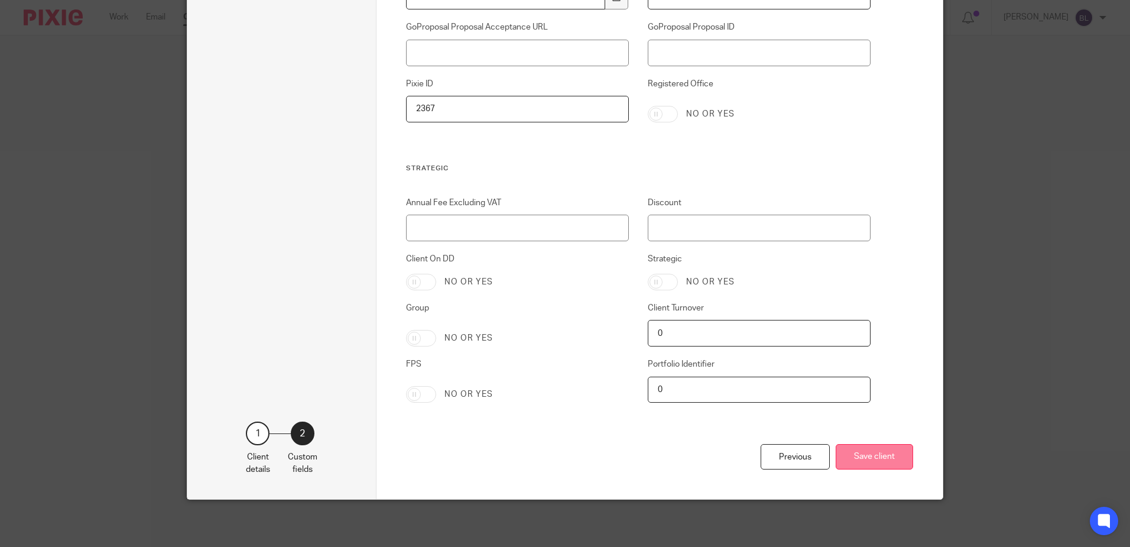
type input "14414952"
click at [868, 457] on button "Save client" at bounding box center [874, 456] width 77 height 25
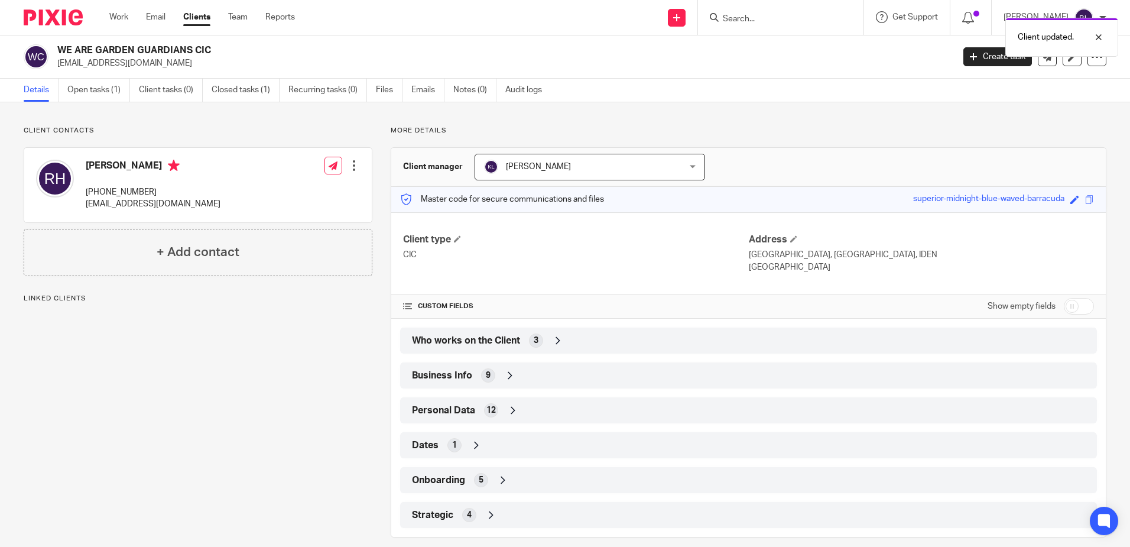
click at [351, 164] on div at bounding box center [354, 166] width 12 height 12
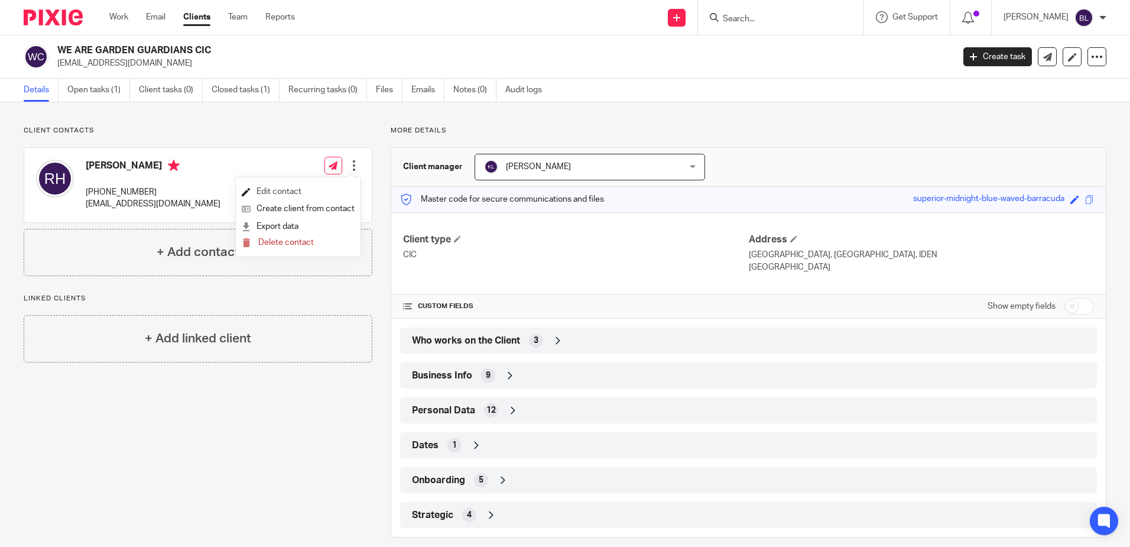
click at [280, 188] on link "Edit contact" at bounding box center [298, 191] width 113 height 17
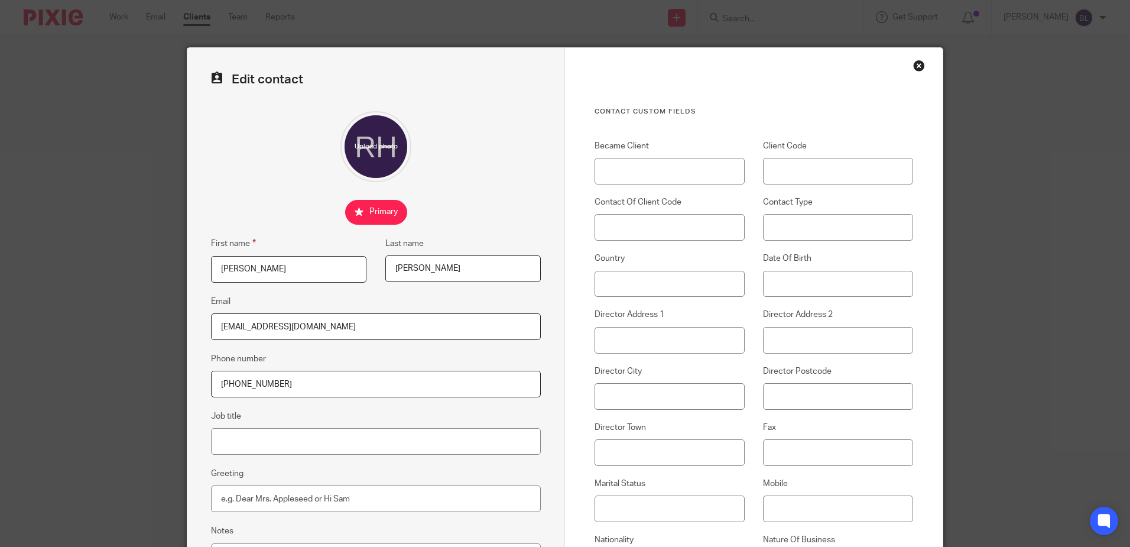
drag, startPoint x: 232, startPoint y: 381, endPoint x: 219, endPoint y: 381, distance: 13.0
click at [219, 381] on input "[PHONE_NUMBER]" at bounding box center [376, 384] width 330 height 27
click at [241, 382] on input "07984651866" at bounding box center [376, 384] width 330 height 27
type input "07984 651866"
click at [770, 501] on input "Mobile" at bounding box center [838, 508] width 150 height 27
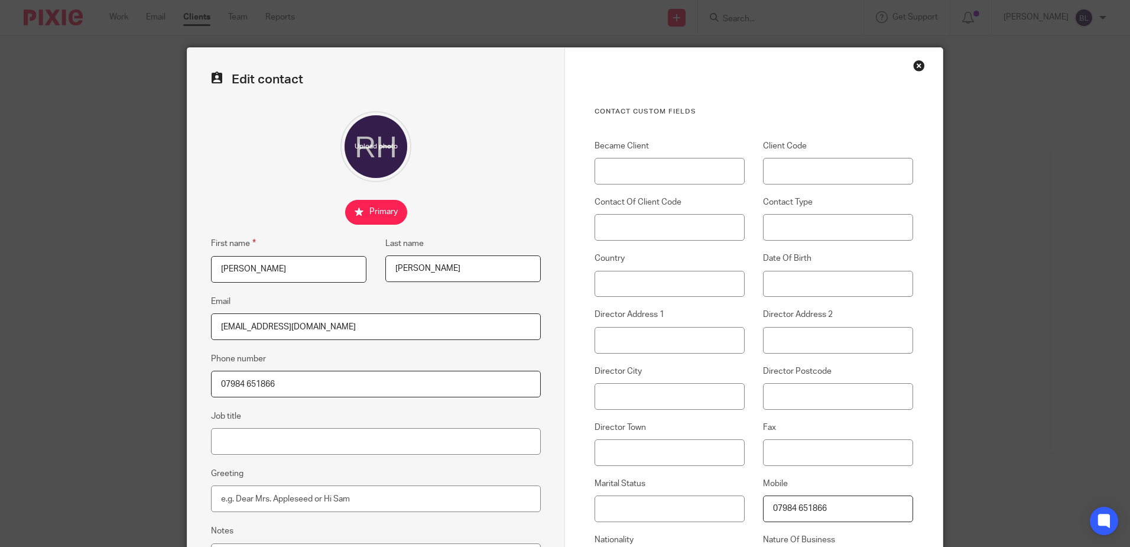
type input "07984 651866"
click at [601, 168] on input "Became Client" at bounding box center [670, 171] width 150 height 27
type input "[DATE]"
type input "W150"
type input "[DATE]"
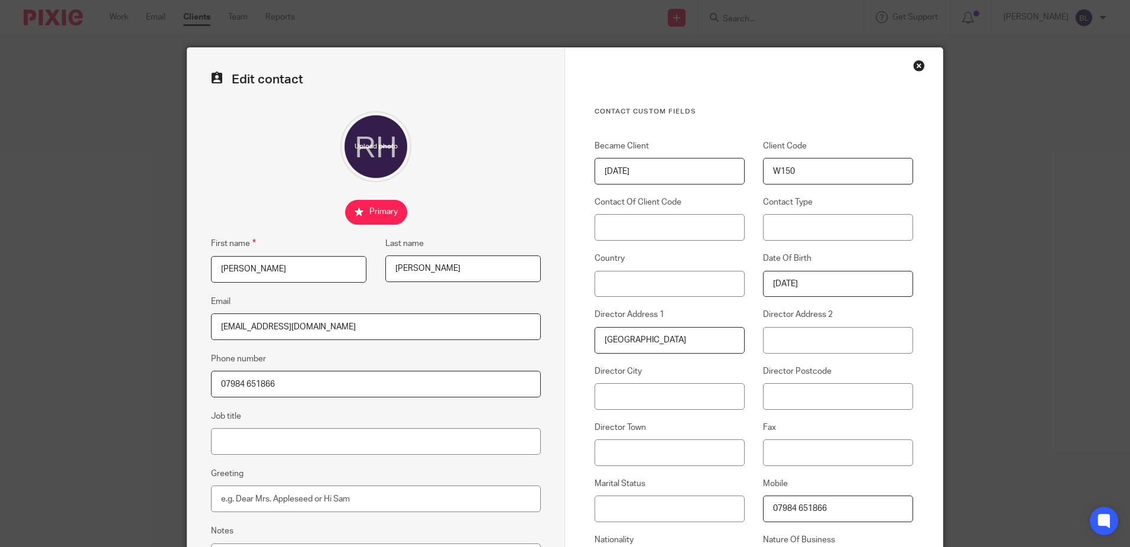
type input "[GEOGRAPHIC_DATA]"
type input "IDEN"
type input "TN31 7PX"
type input "United Kingdom"
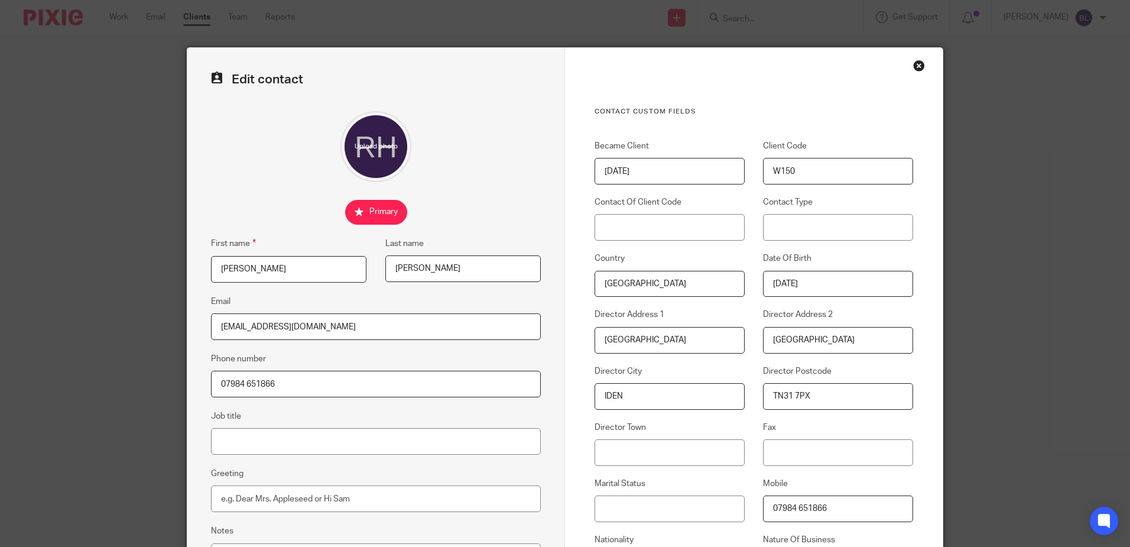
type input "[GEOGRAPHIC_DATA]"
drag, startPoint x: 676, startPoint y: 282, endPoint x: 487, endPoint y: 258, distance: 190.0
click at [487, 258] on form "Edit contact First name Rebecca Last name Haynes Email rebeccaahimsa@gmail.com …" at bounding box center [564, 487] width 755 height 878
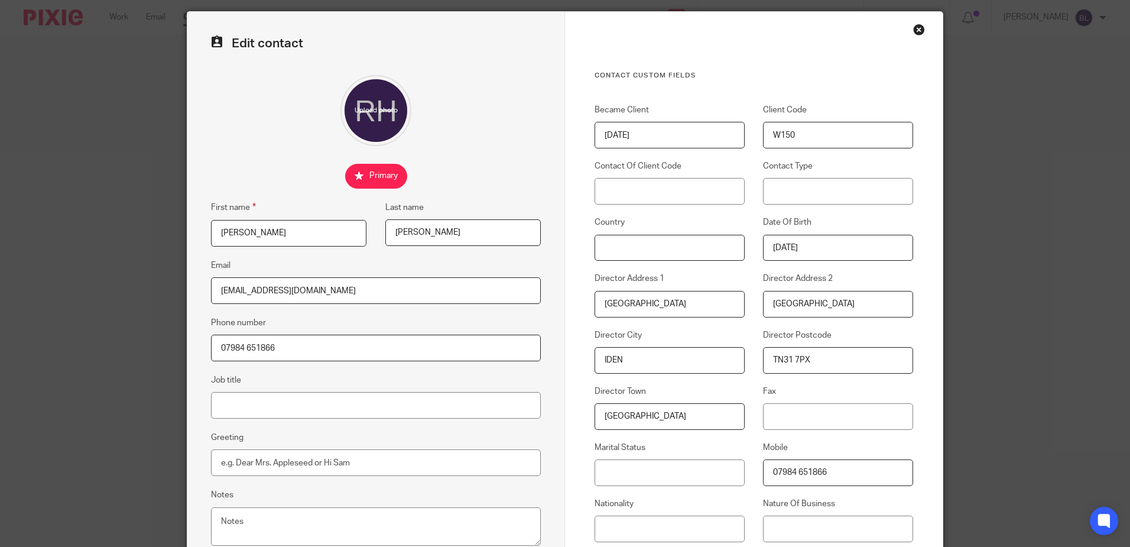
scroll to position [236, 0]
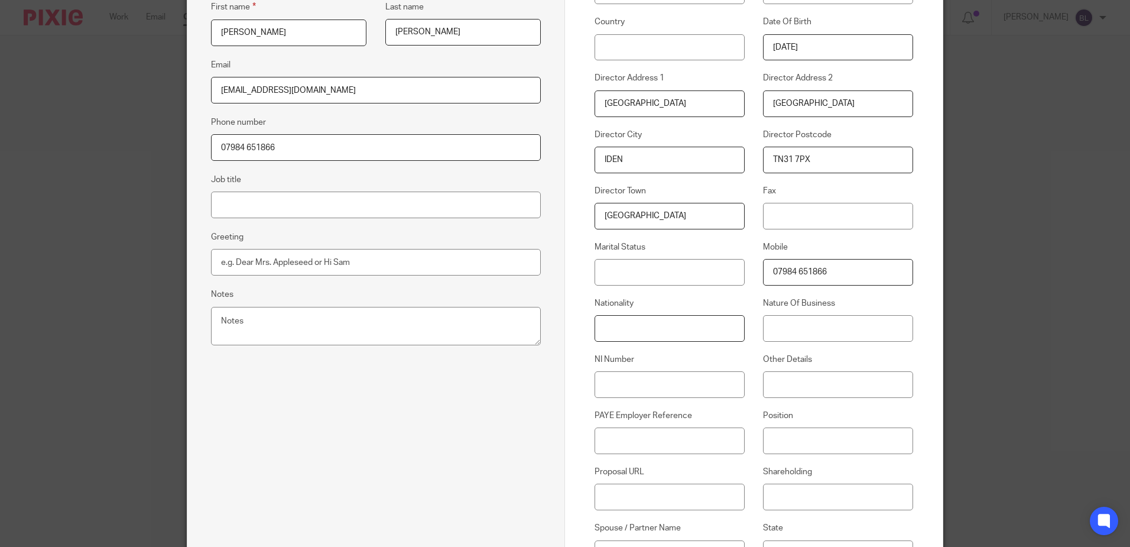
click at [606, 331] on input "Nationality" at bounding box center [670, 328] width 150 height 27
type input "BRITISH"
type input "JC899098C"
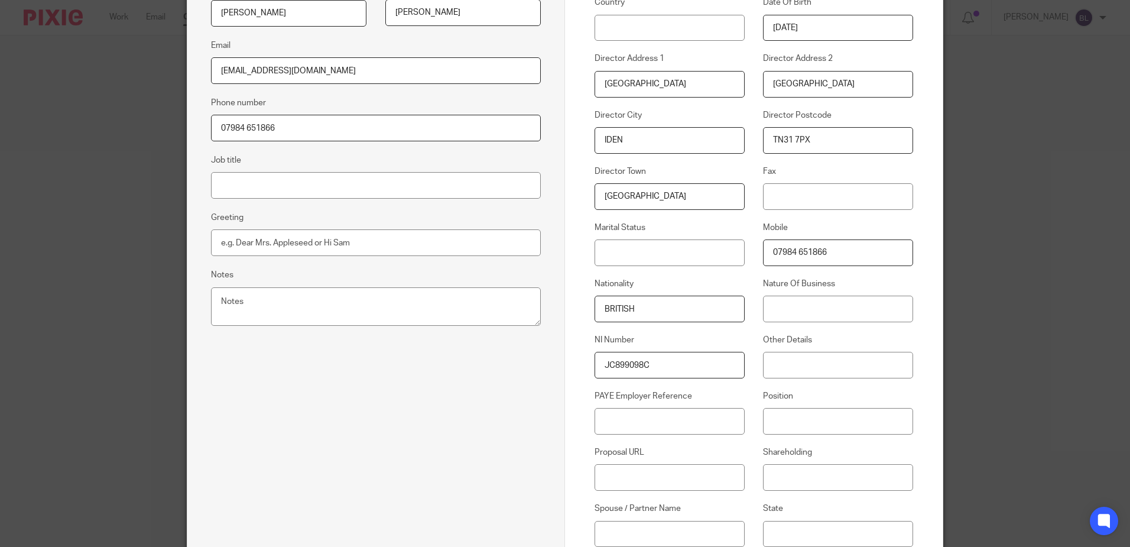
scroll to position [427, 0]
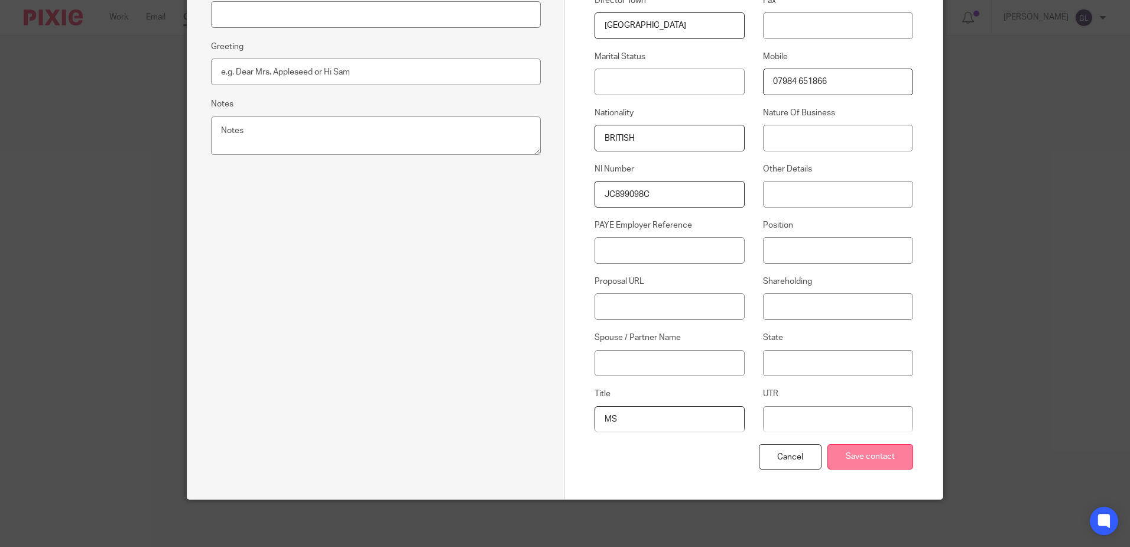
type input "MS"
click at [861, 456] on input "Save contact" at bounding box center [871, 456] width 86 height 25
click at [880, 452] on input "Save contact" at bounding box center [871, 456] width 86 height 25
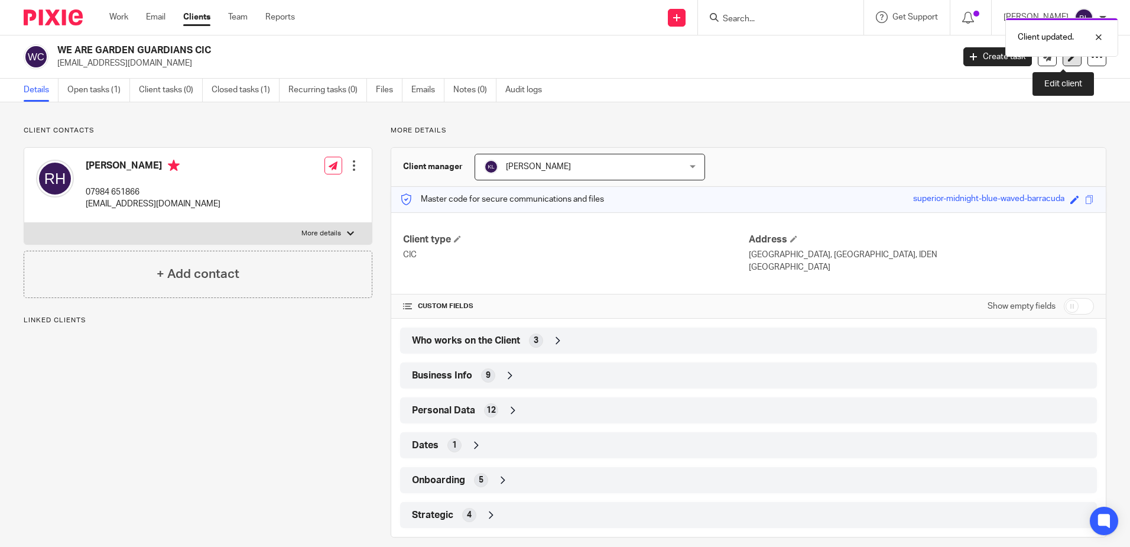
click at [1068, 59] on icon at bounding box center [1072, 57] width 9 height 9
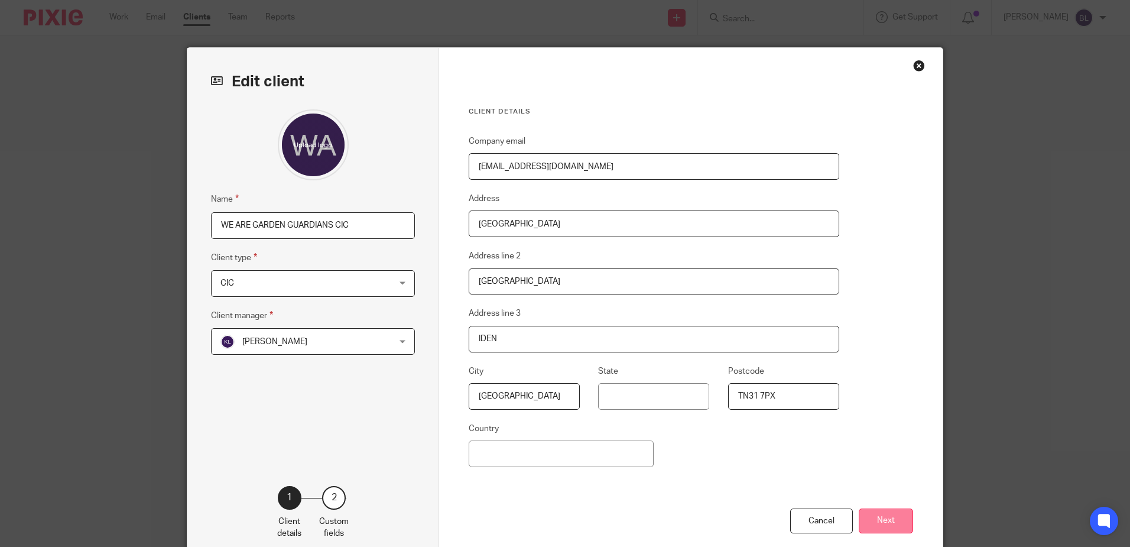
click at [876, 518] on button "Next" at bounding box center [886, 520] width 54 height 25
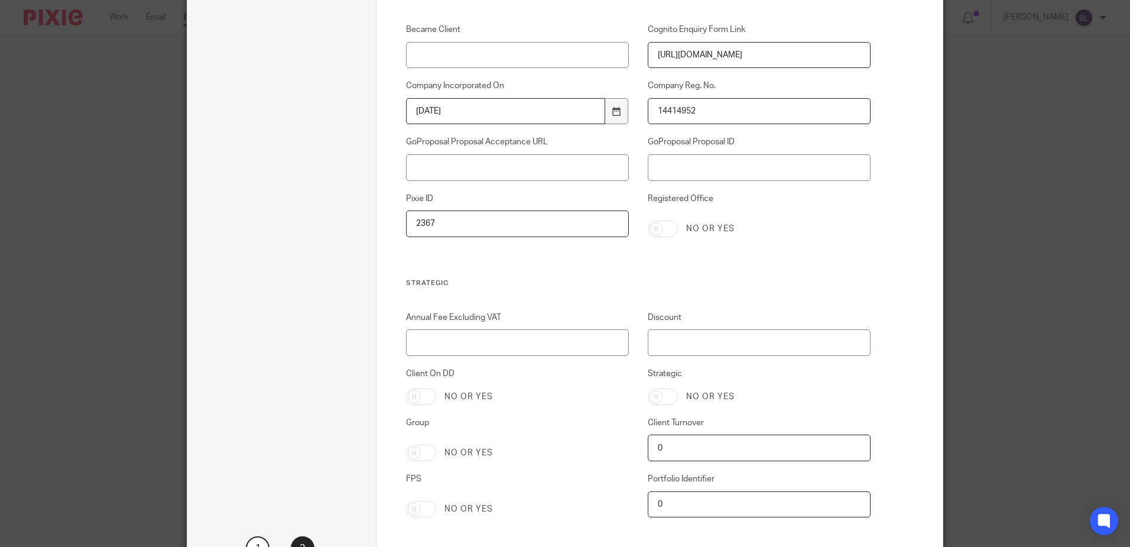
scroll to position [2338, 0]
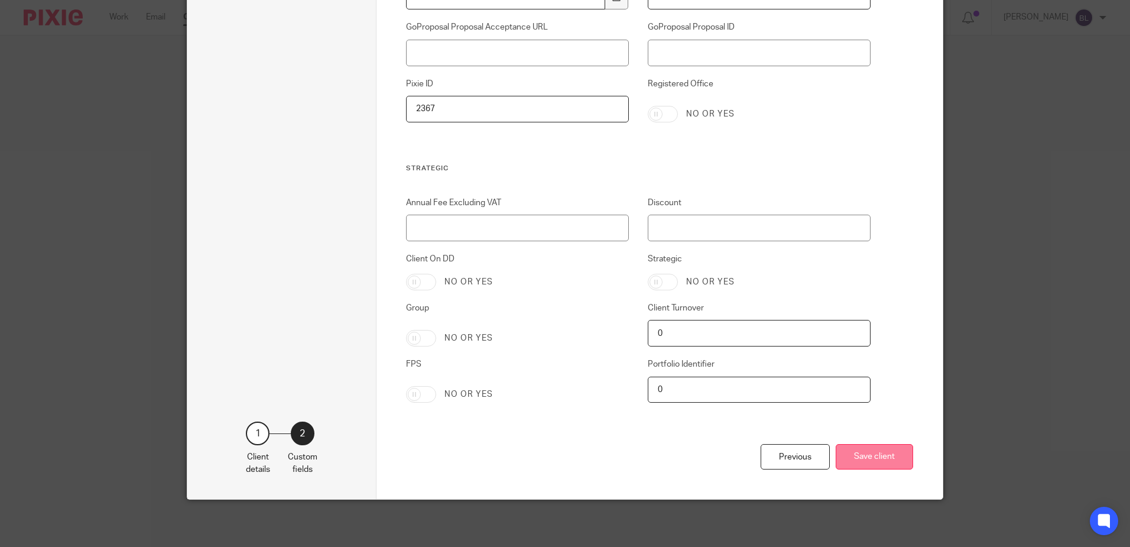
click at [868, 456] on button "Save client" at bounding box center [874, 456] width 77 height 25
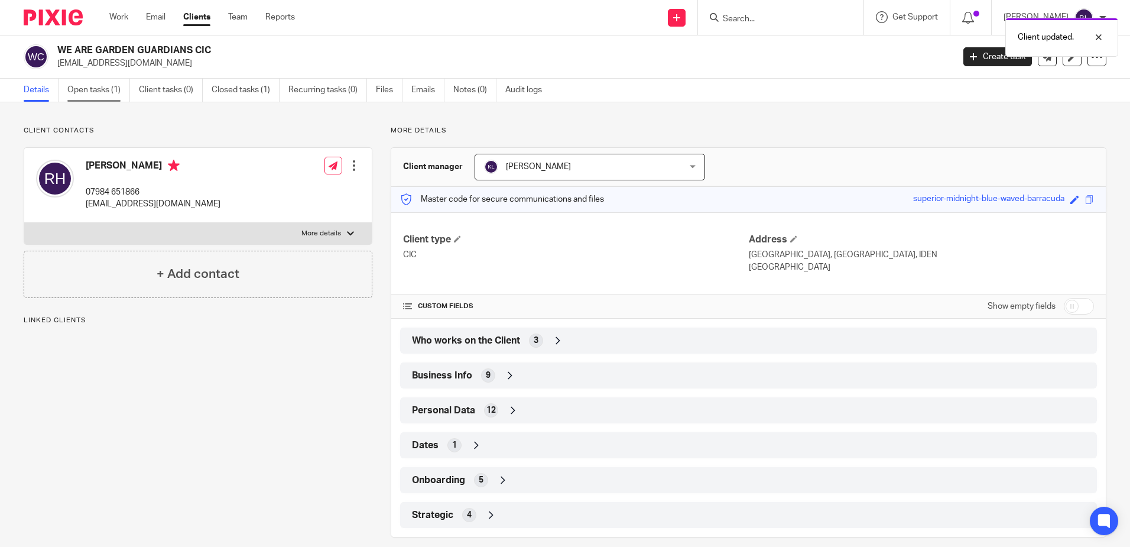
click at [85, 87] on link "Open tasks (1)" at bounding box center [98, 90] width 63 height 23
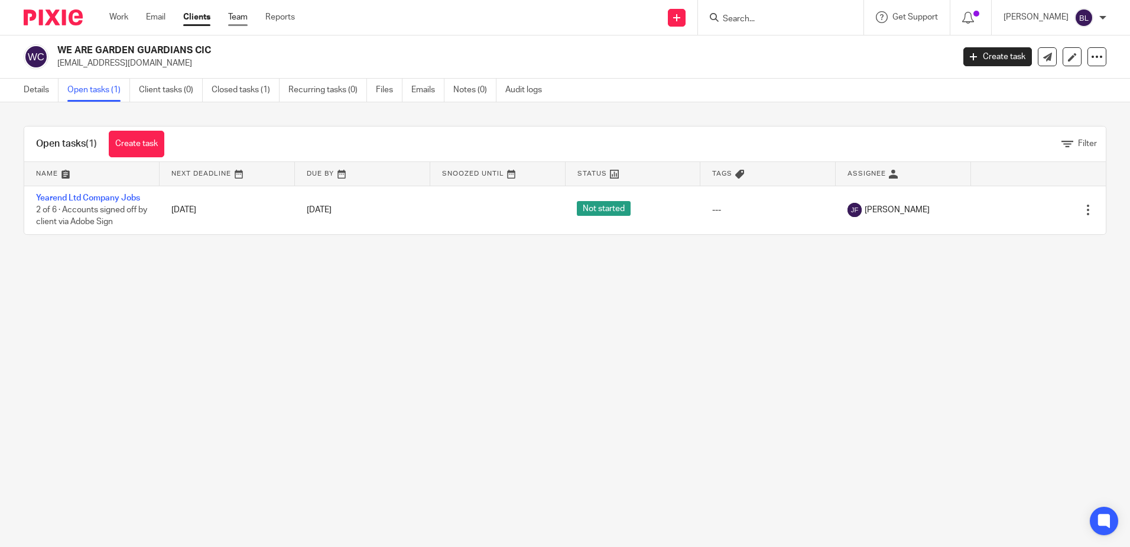
click at [240, 18] on link "Team" at bounding box center [238, 17] width 20 height 12
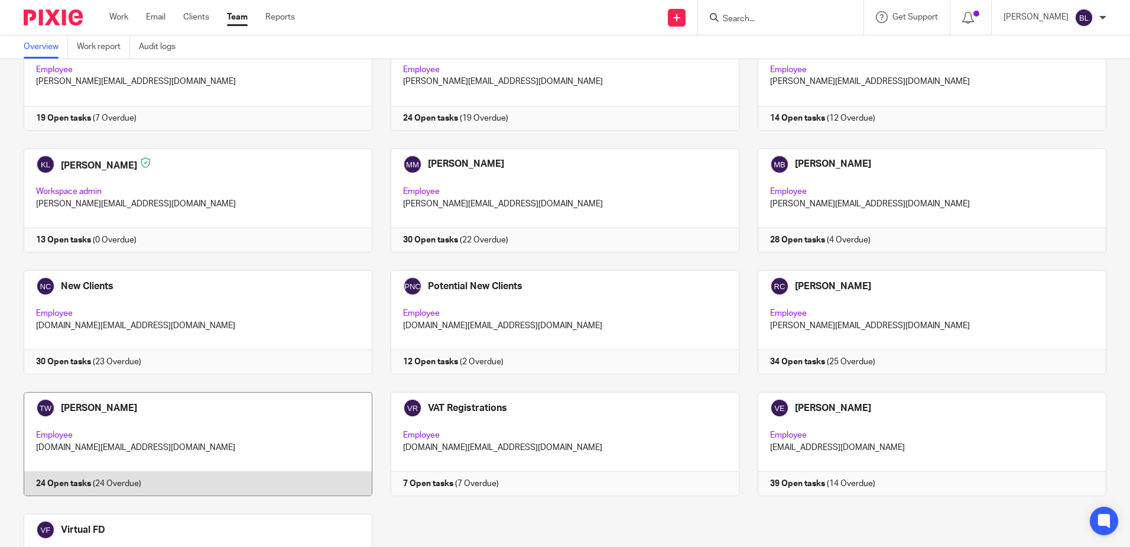
scroll to position [591, 0]
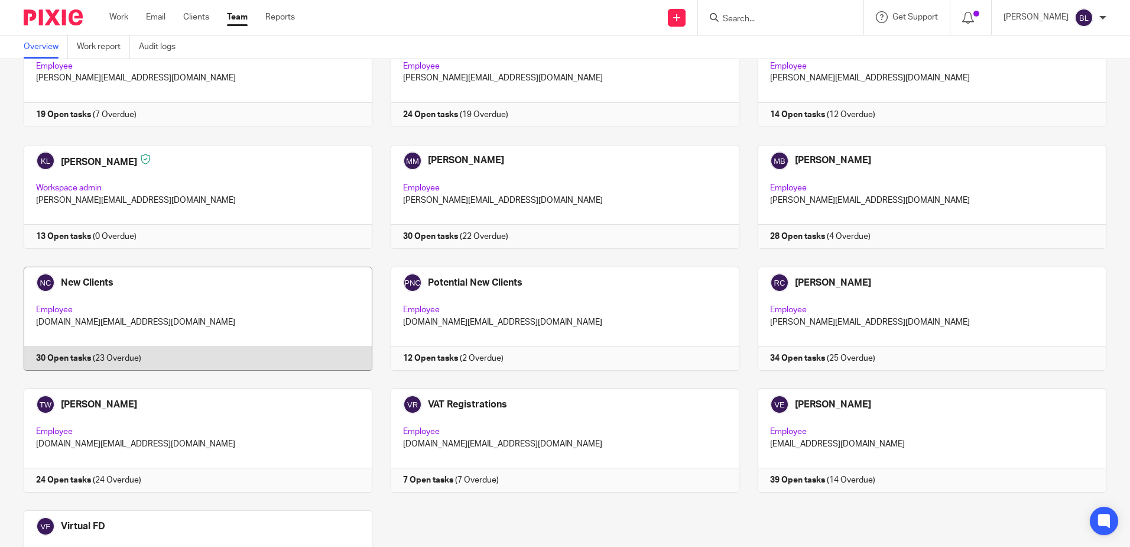
click at [73, 283] on link at bounding box center [188, 319] width 367 height 104
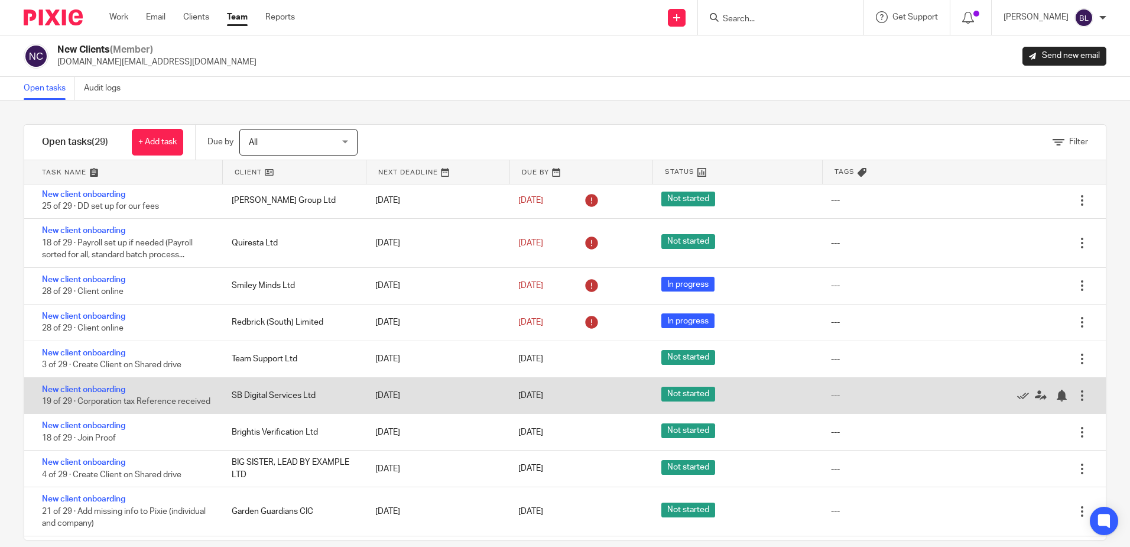
scroll to position [766, 0]
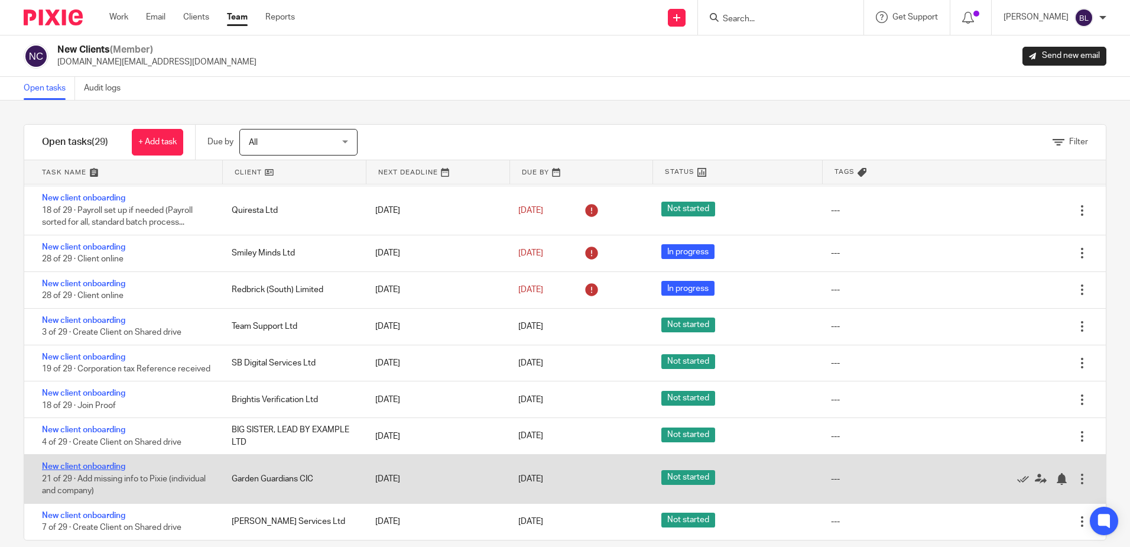
click at [93, 466] on link "New client onboarding" at bounding box center [83, 466] width 83 height 8
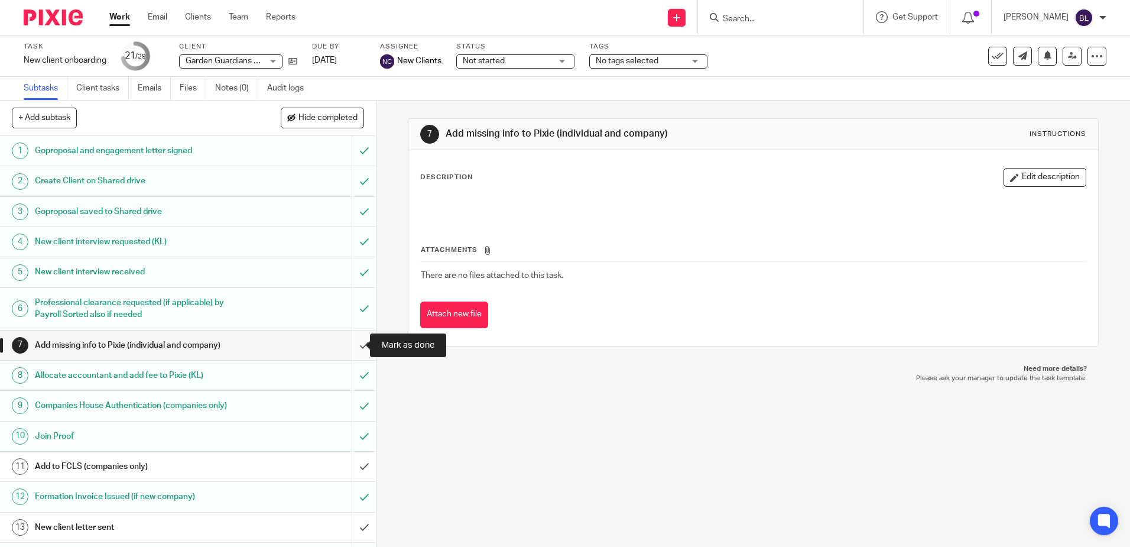
click at [349, 346] on input "submit" at bounding box center [188, 345] width 376 height 30
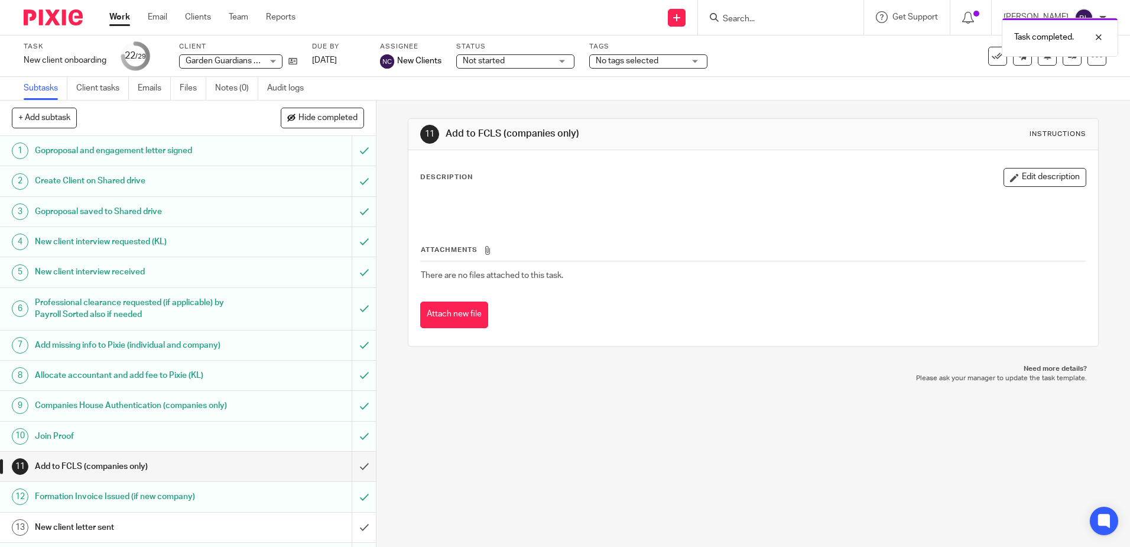
click at [745, 20] on div "Task completed." at bounding box center [841, 34] width 553 height 45
click at [732, 17] on div "Task completed." at bounding box center [841, 34] width 553 height 45
click at [733, 12] on div "Task completed." at bounding box center [841, 34] width 553 height 45
